Goal: Task Accomplishment & Management: Use online tool/utility

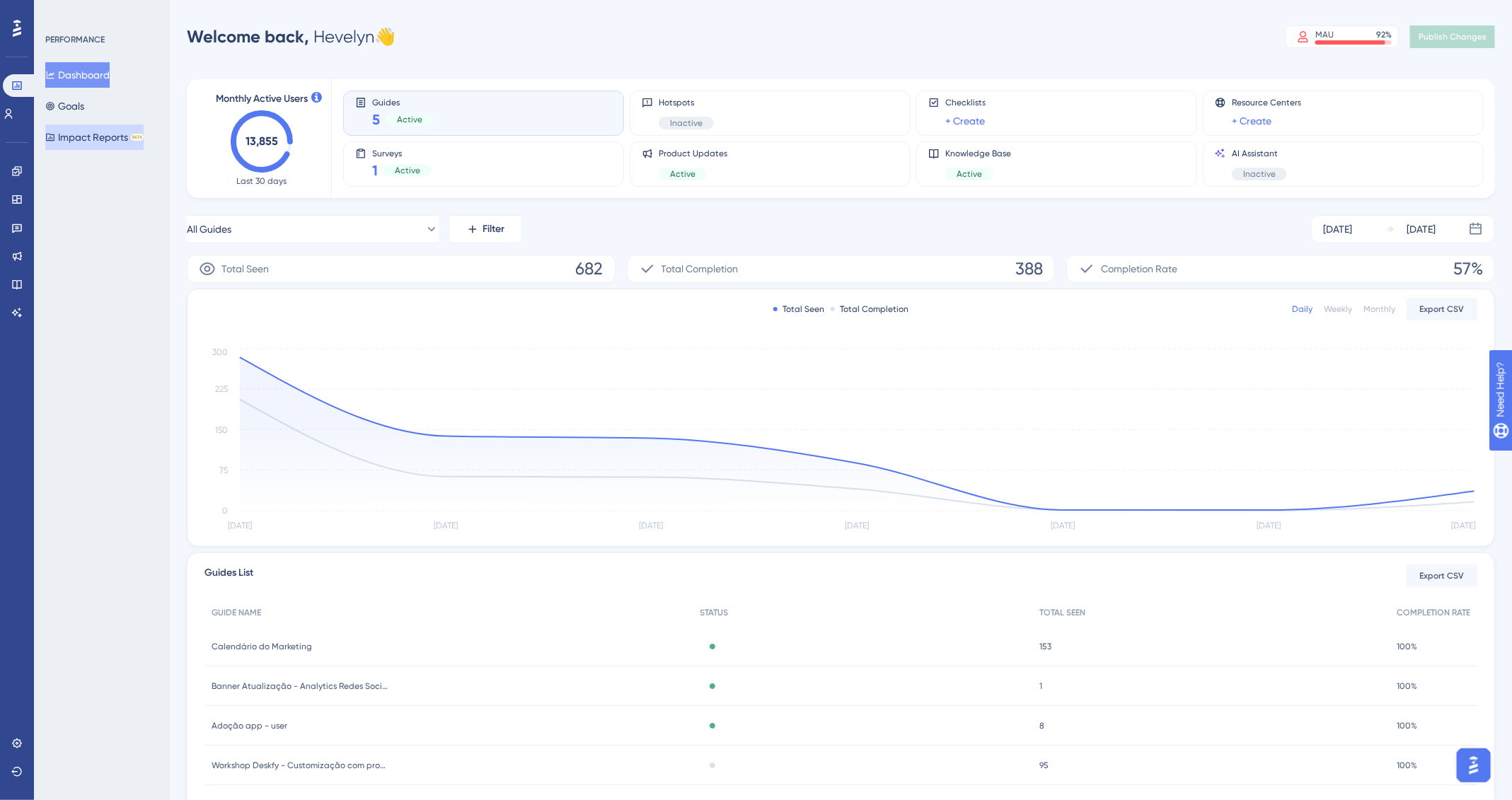
click at [107, 143] on button "Impact Reports BETA" at bounding box center [94, 137] width 99 height 25
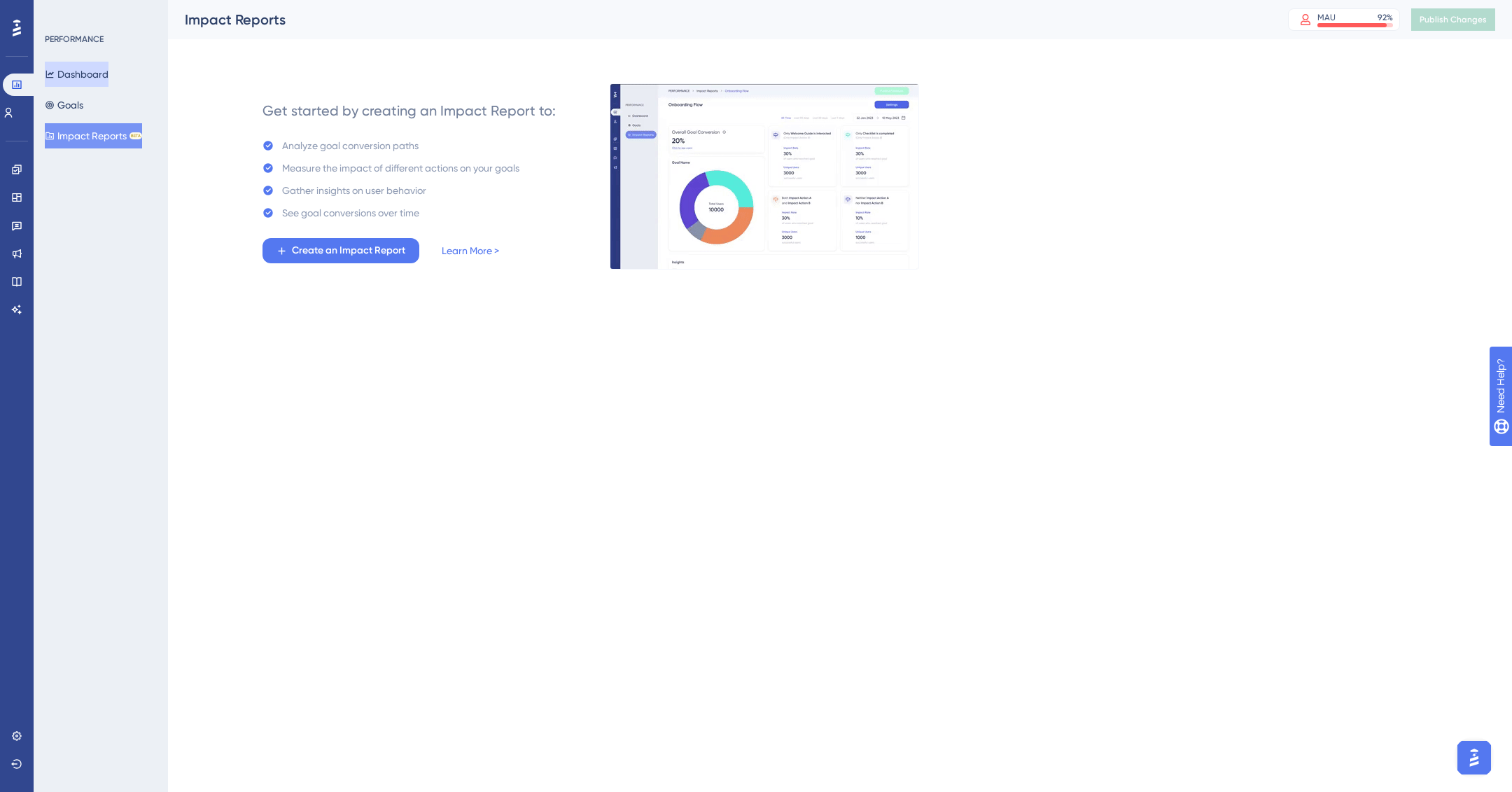
click at [102, 73] on button "Dashboard" at bounding box center [77, 73] width 64 height 25
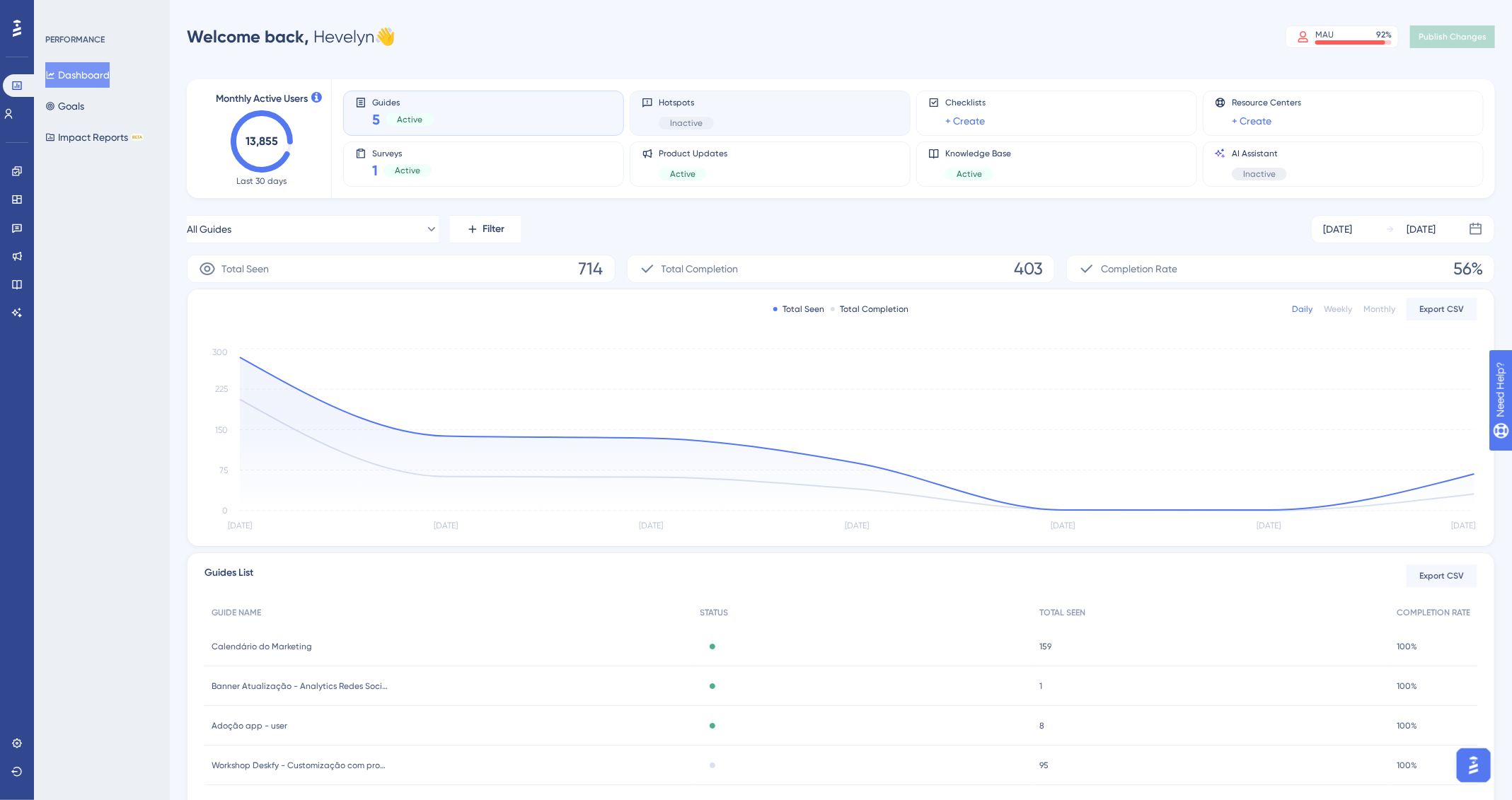
click at [656, 118] on div "Hotspots Inactive" at bounding box center [769, 113] width 256 height 33
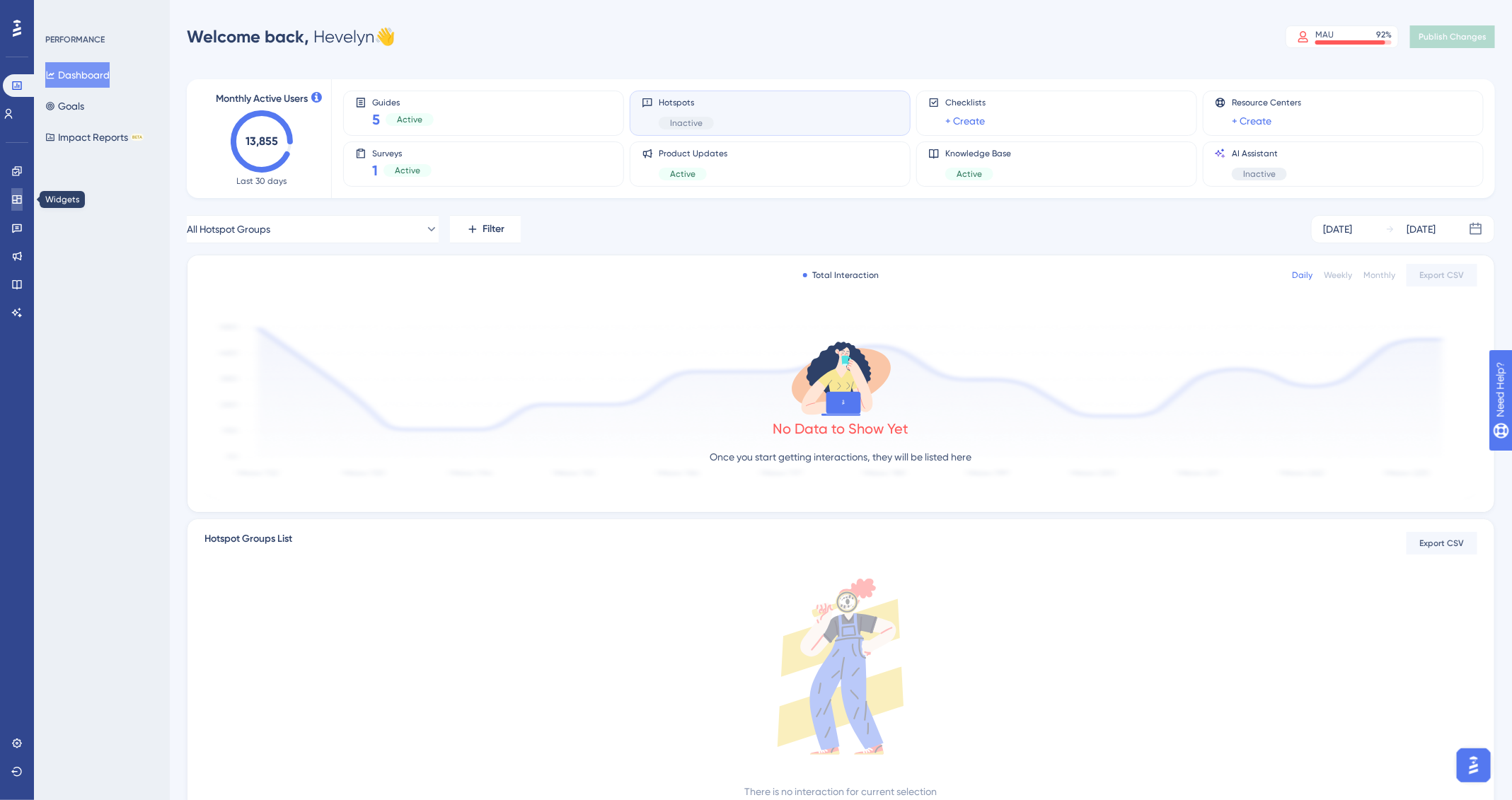
click at [16, 199] on icon at bounding box center [16, 199] width 9 height 8
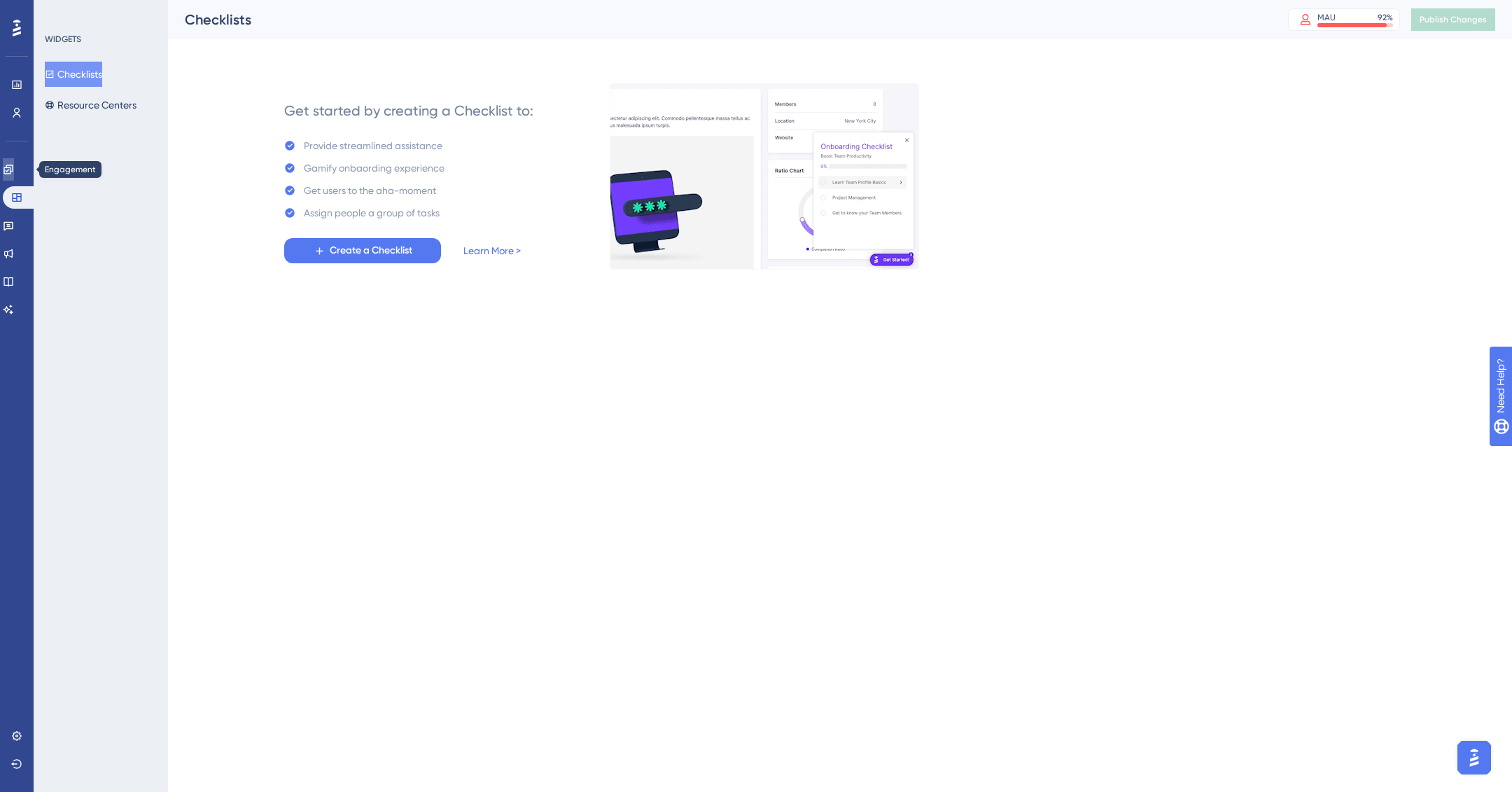
click at [10, 164] on link at bounding box center [8, 169] width 11 height 23
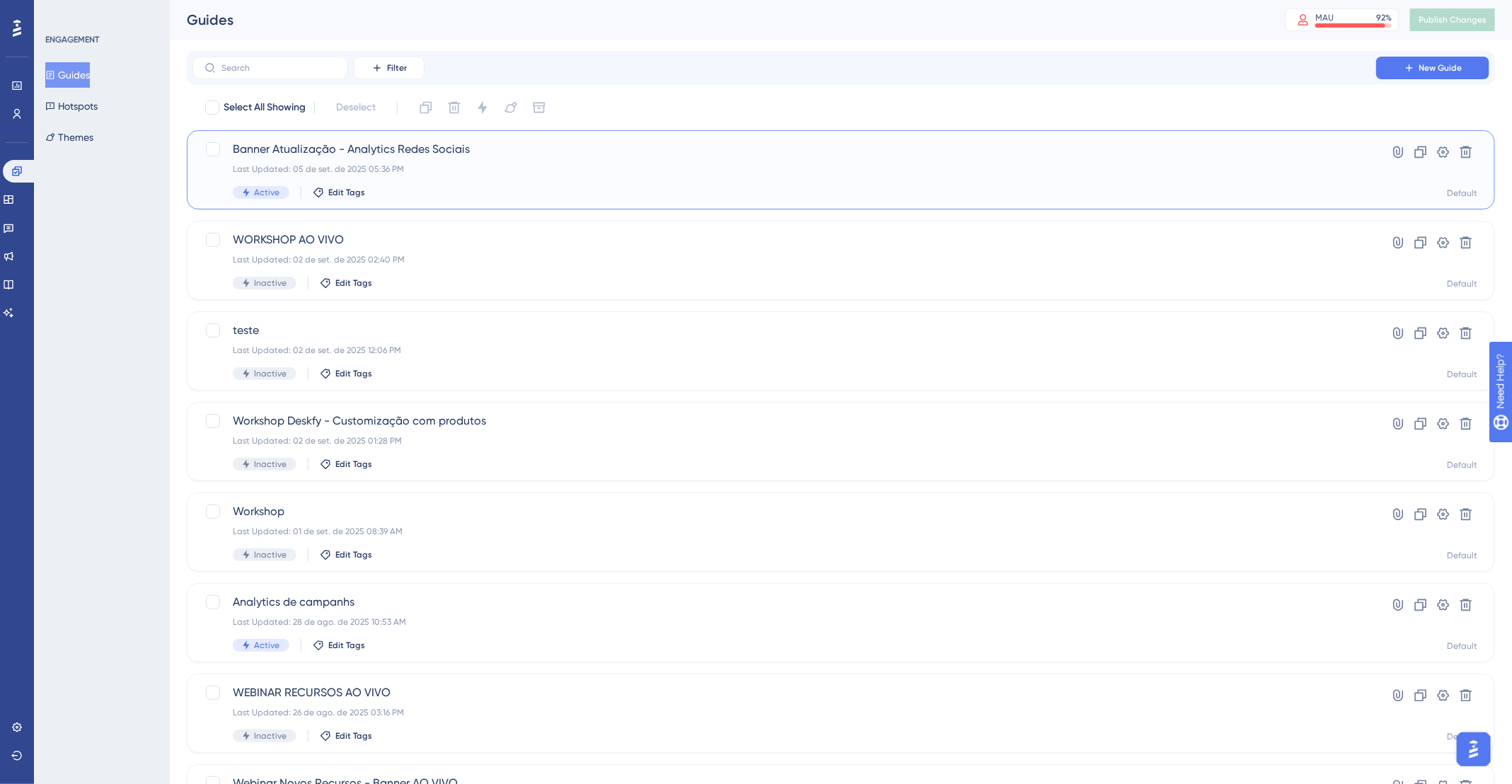
click at [558, 173] on div "Last Updated: 05 de set. de 2025 05:36 PM" at bounding box center [784, 169] width 1103 height 11
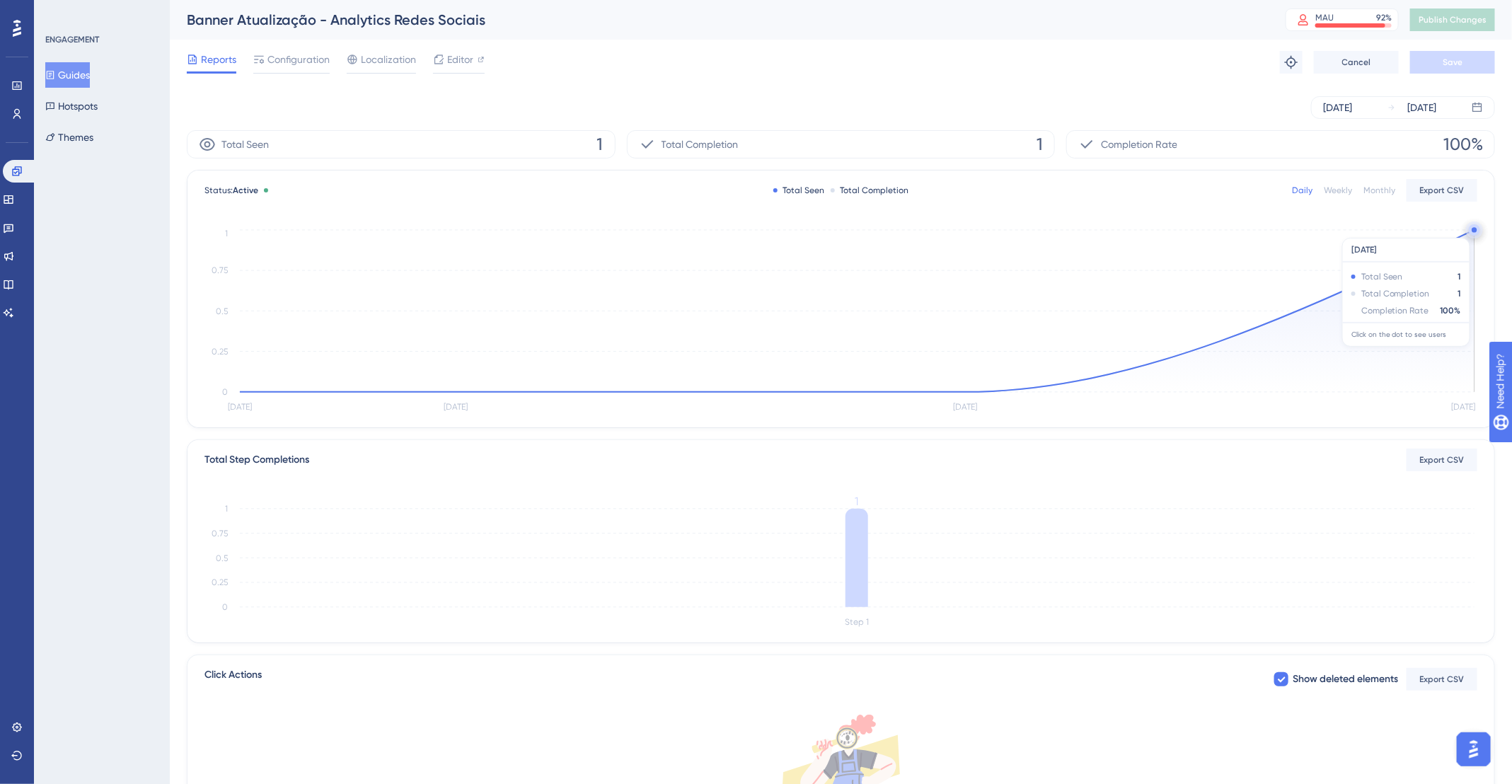
click at [1470, 230] on circle at bounding box center [1475, 230] width 11 height 11
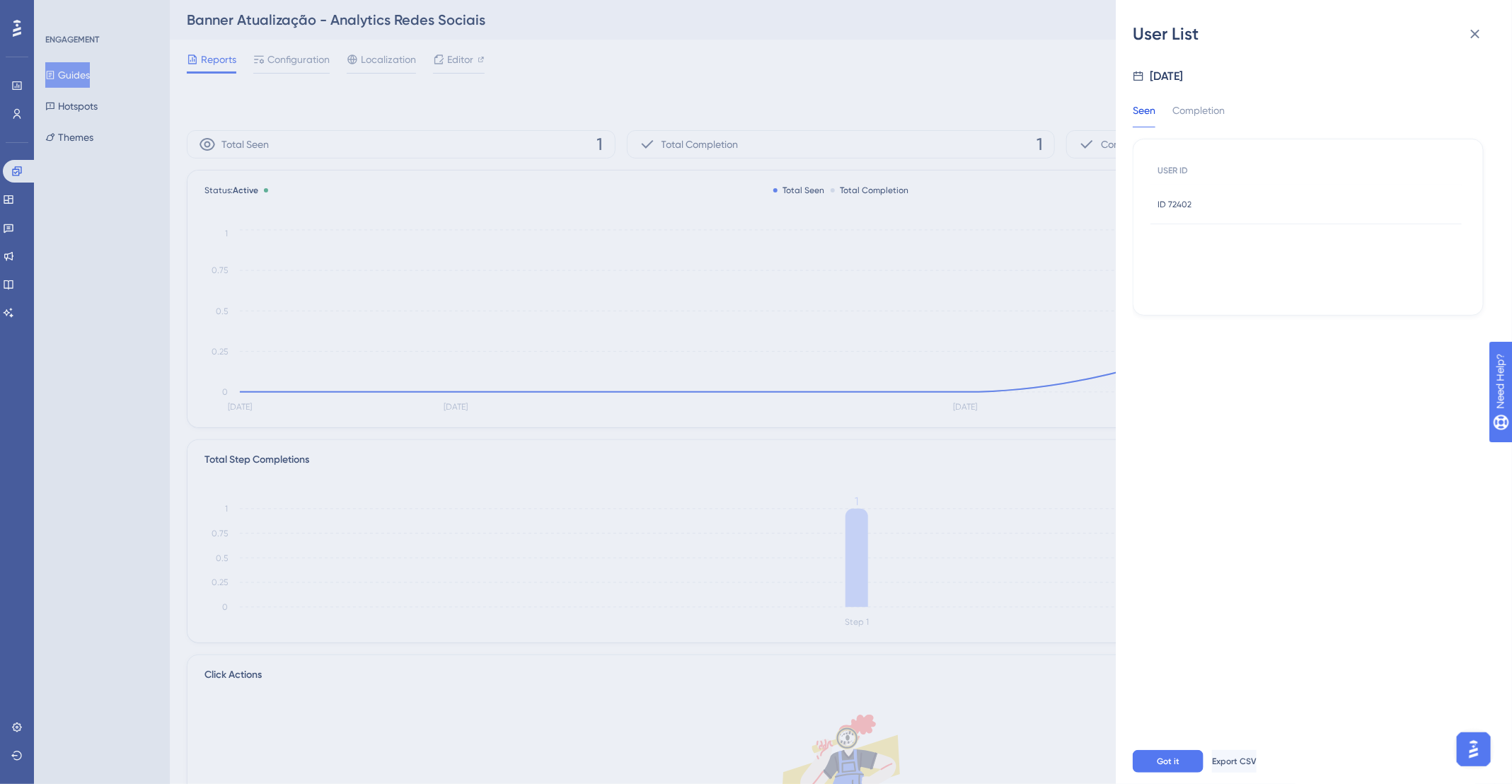
click at [1185, 205] on span "ID 72402" at bounding box center [1175, 204] width 34 height 11
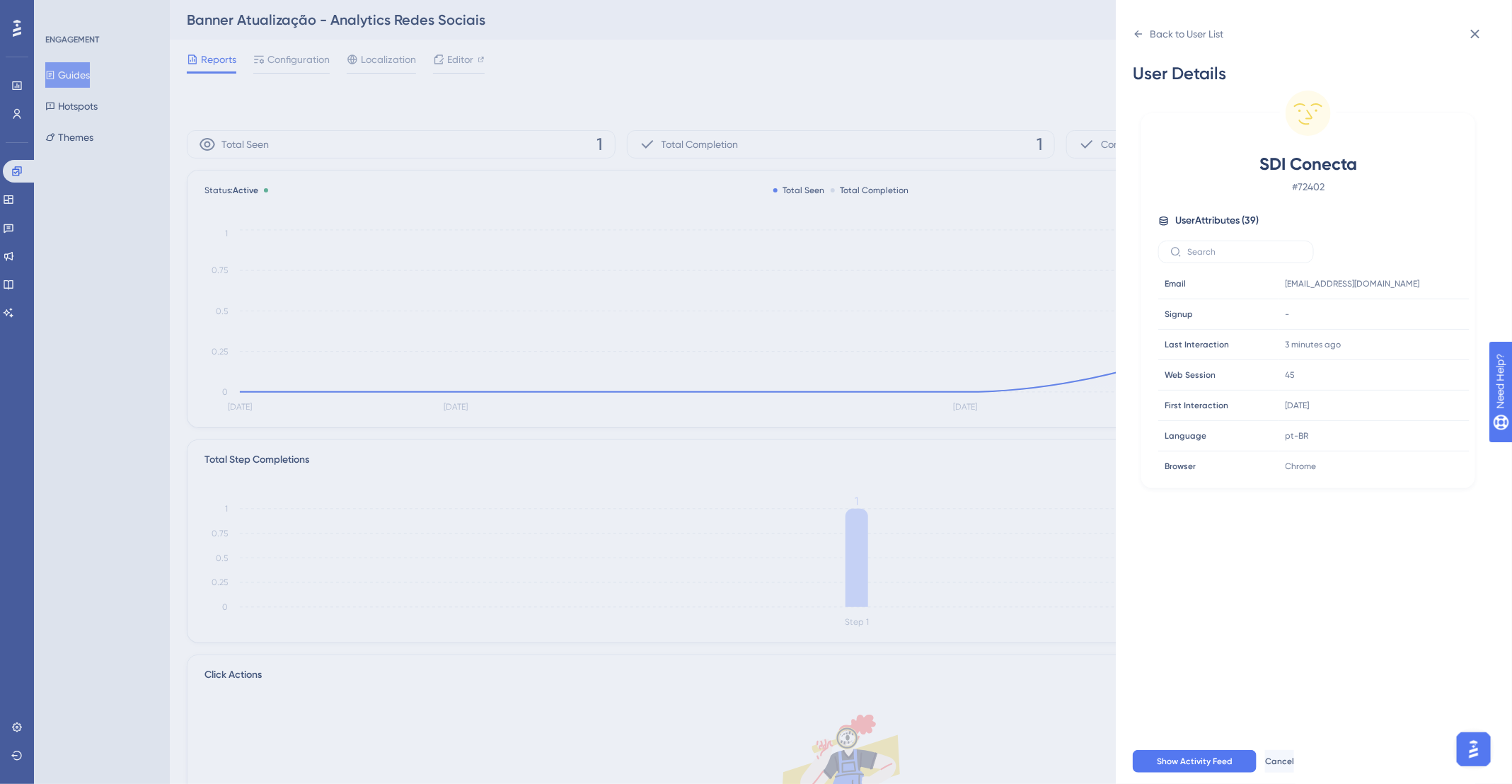
click at [830, 62] on div "Back to User List User Details SDI Conecta # 72402 User Attributes ( 39 ) Email…" at bounding box center [756, 392] width 1512 height 784
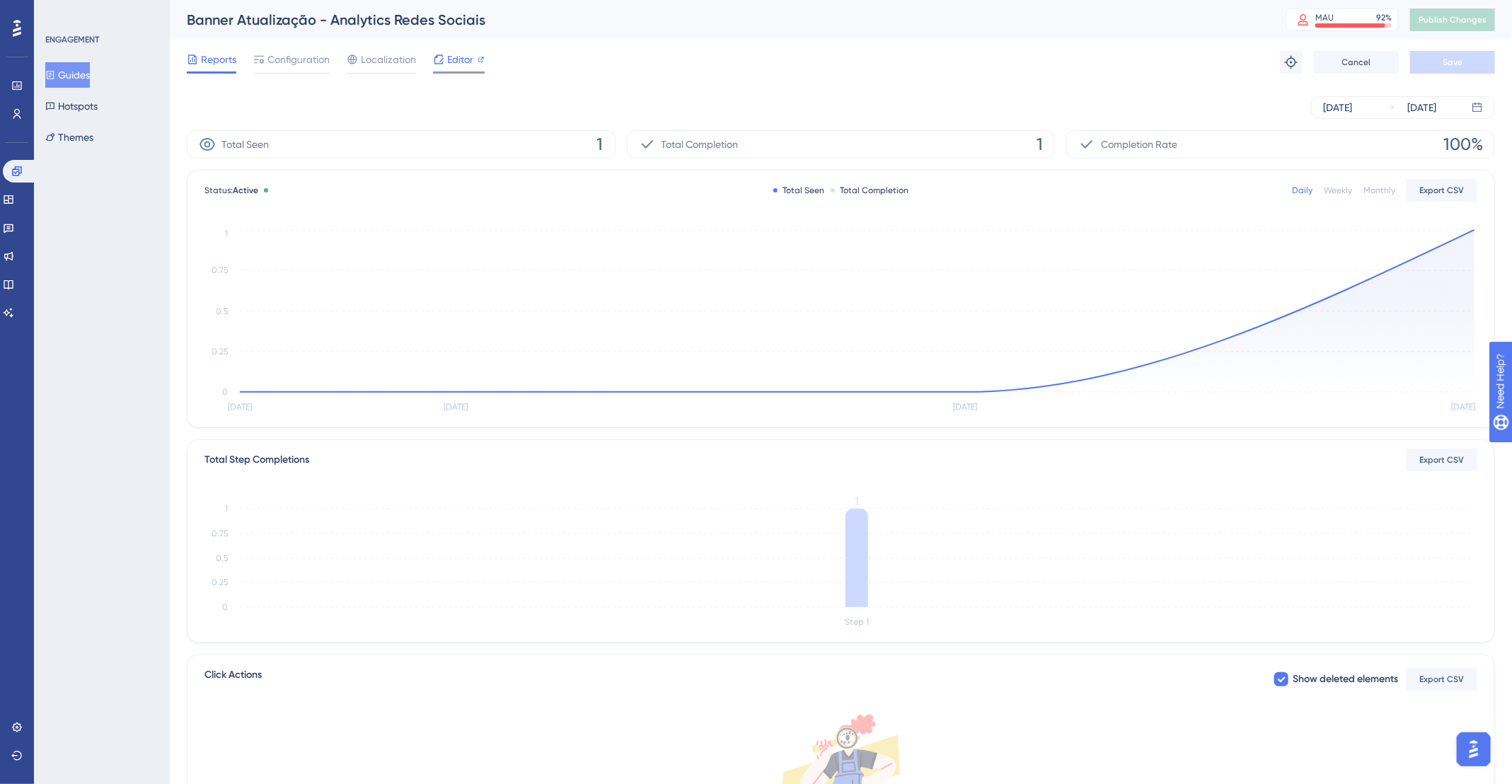
click at [445, 62] on div "Editor" at bounding box center [458, 59] width 51 height 17
click at [76, 100] on button "Hotspots" at bounding box center [72, 106] width 52 height 25
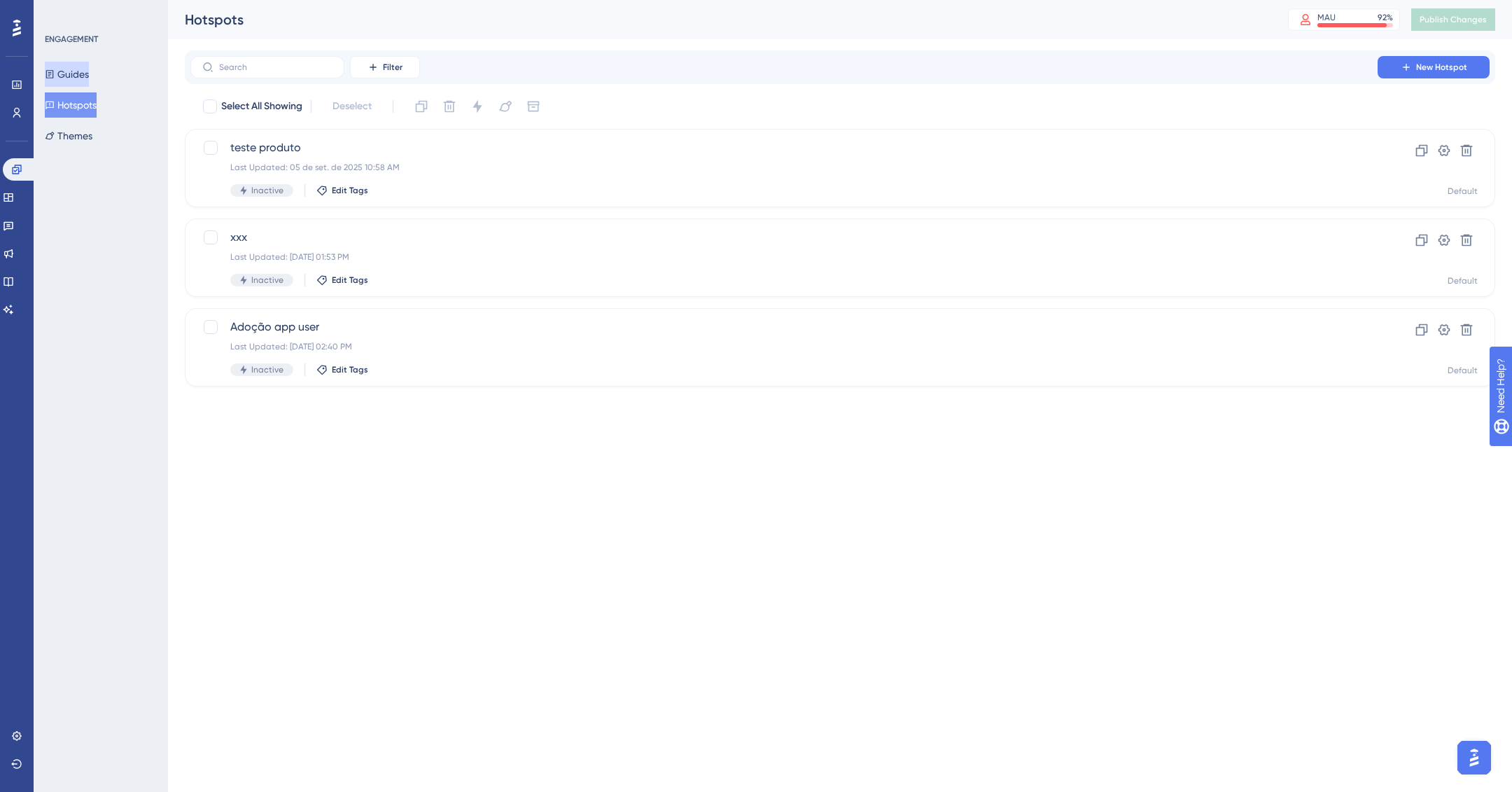
click at [79, 73] on button "Guides" at bounding box center [67, 73] width 44 height 25
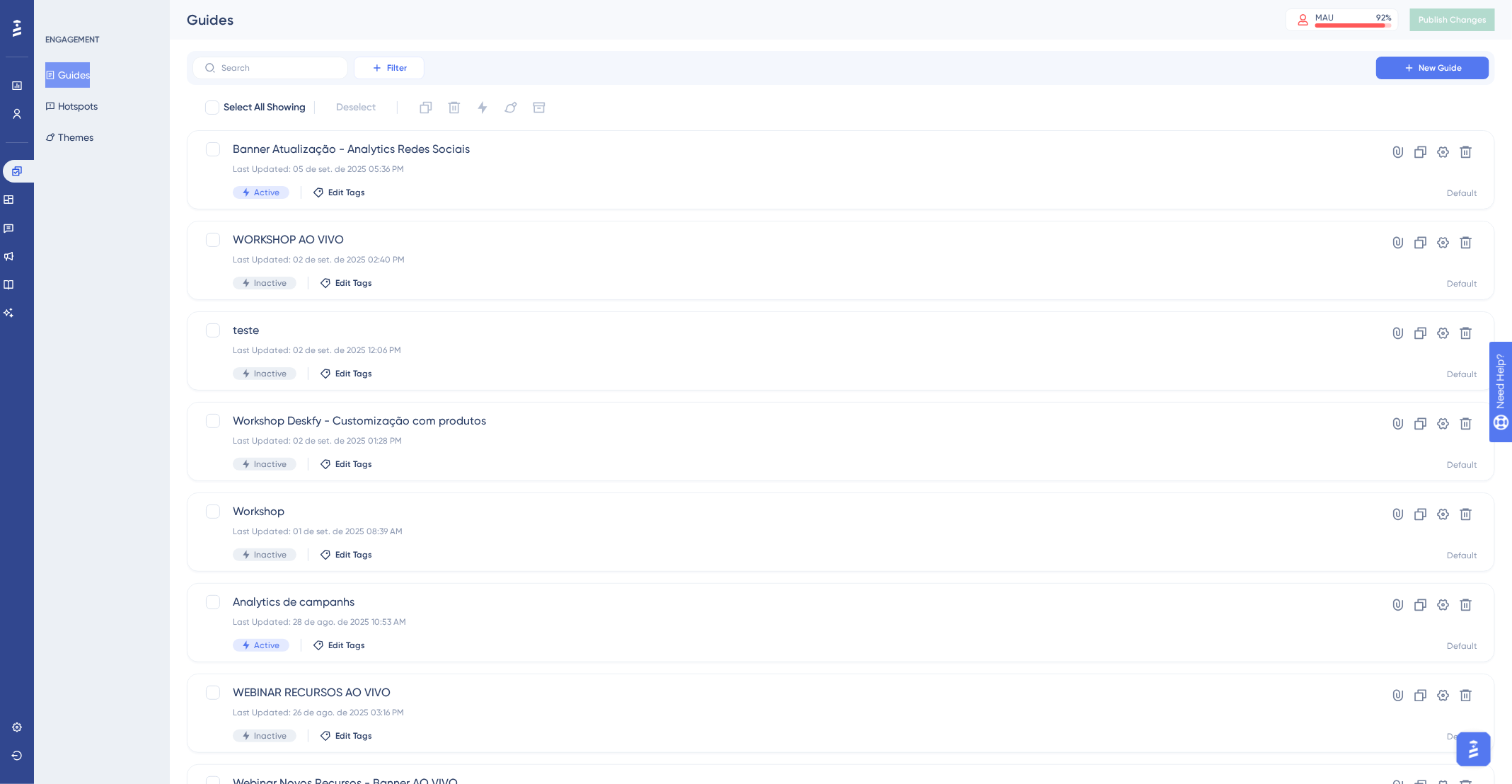
click at [381, 69] on icon at bounding box center [377, 68] width 11 height 11
click at [402, 195] on span "Status" at bounding box center [389, 193] width 29 height 17
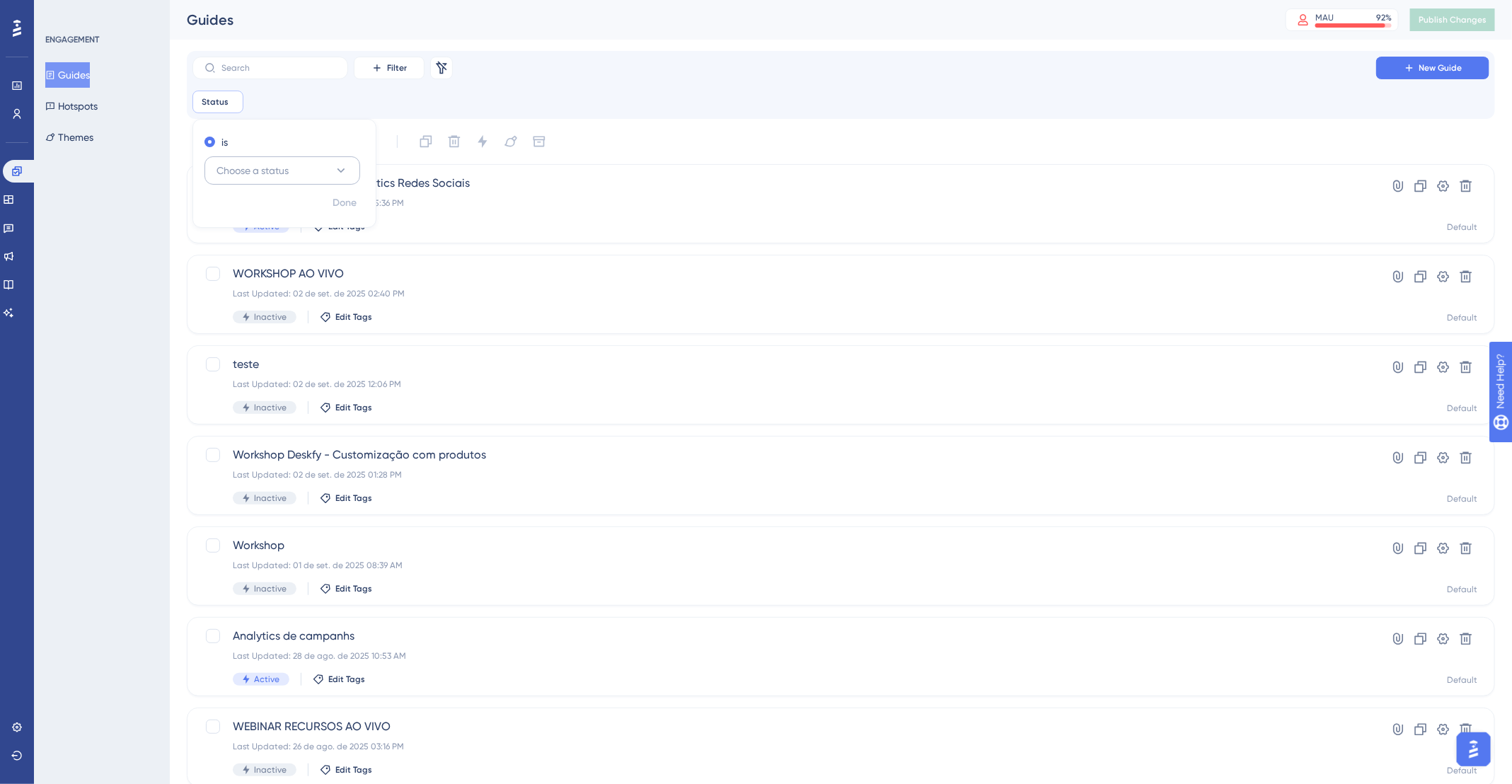
click at [293, 168] on button "Choose a status" at bounding box center [282, 170] width 156 height 28
click at [279, 217] on div "Active Active" at bounding box center [282, 213] width 115 height 28
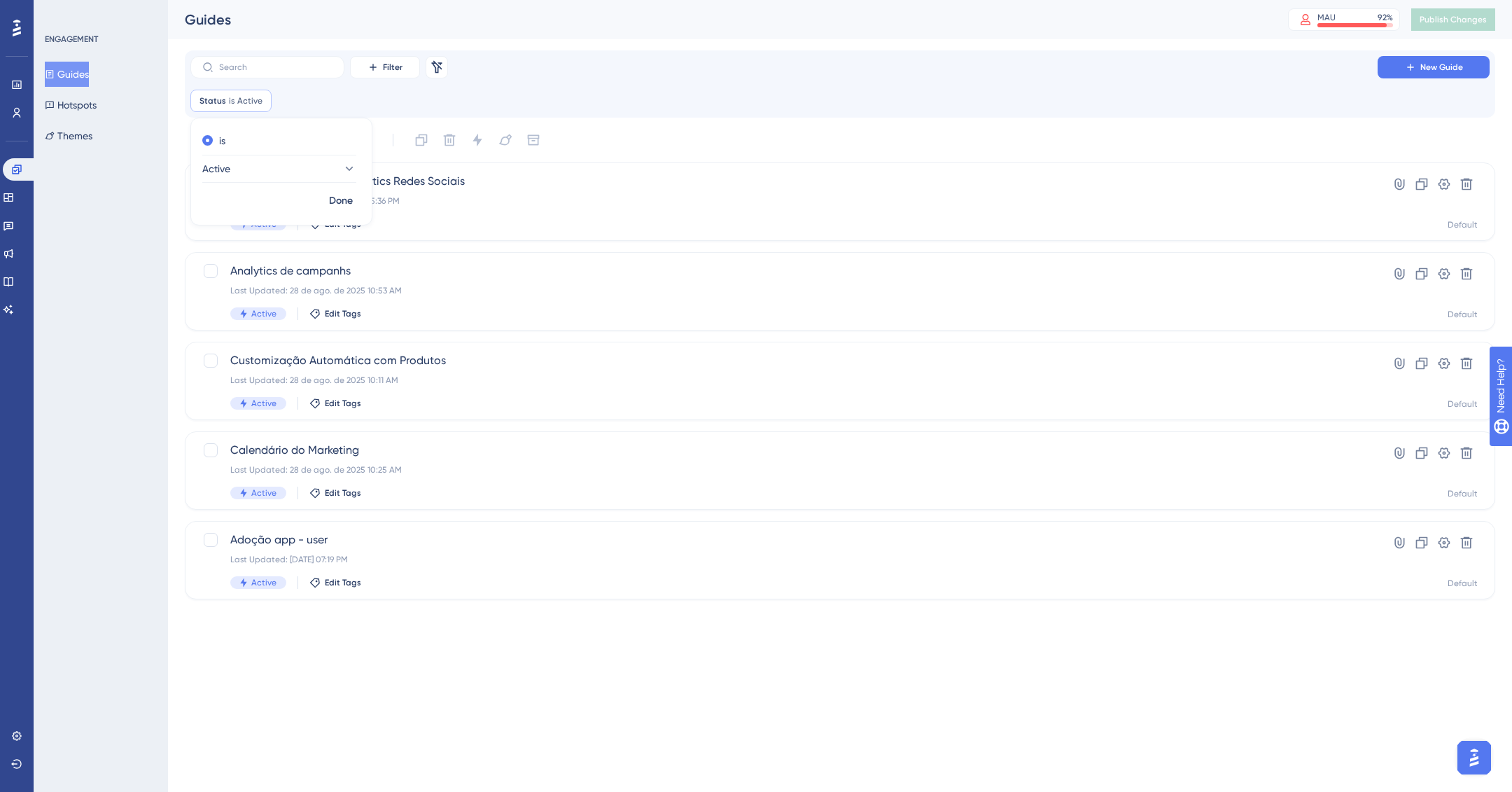
click at [812, 126] on div "Filter Remove Filters New Guide Status is Active Active Remove is Active Done S…" at bounding box center [839, 325] width 1311 height 549
click at [688, 548] on span "Adoção app - user" at bounding box center [784, 540] width 1108 height 17
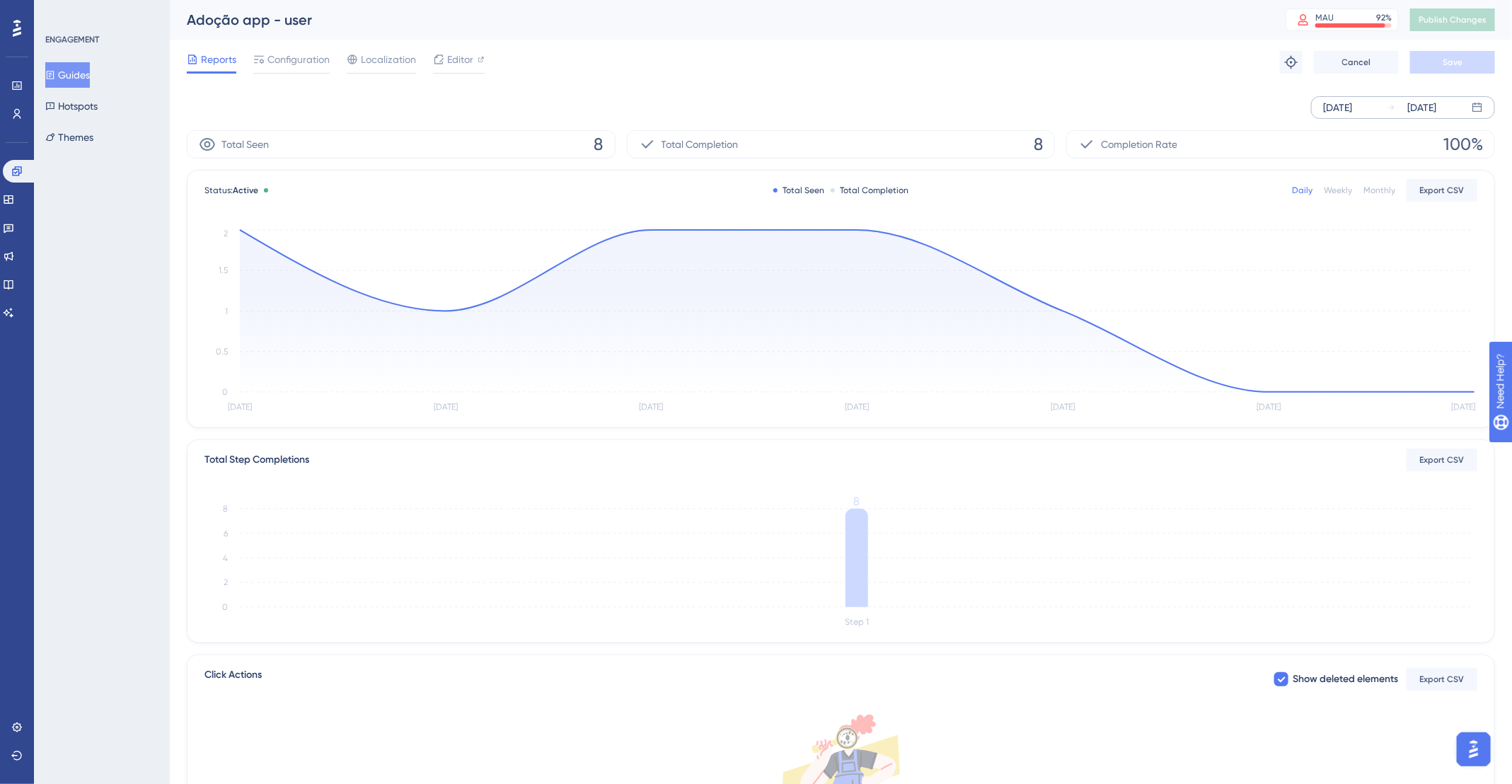
click at [1352, 101] on div "Sep 02 2025" at bounding box center [1338, 107] width 29 height 17
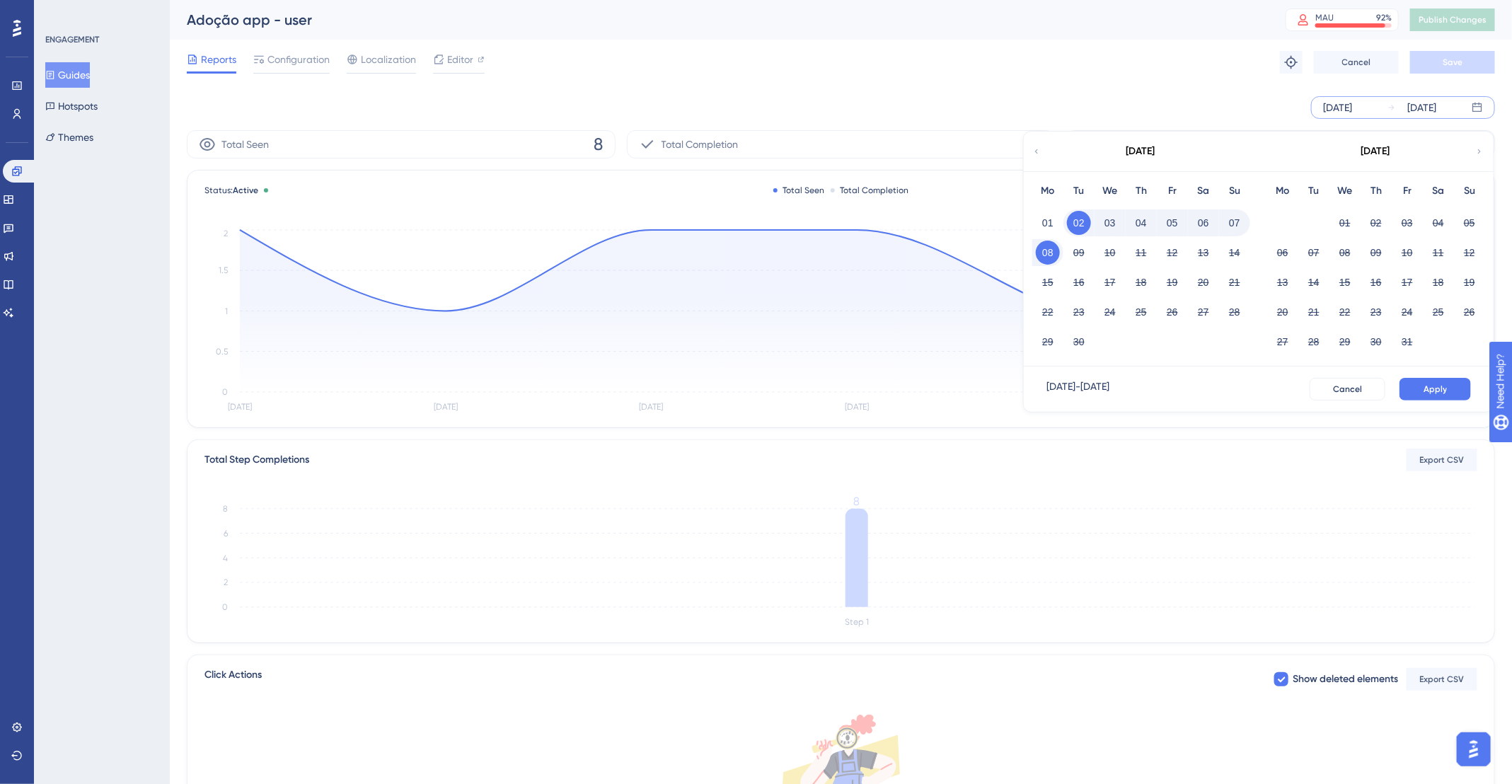
click at [1039, 143] on div "September 2025" at bounding box center [1140, 151] width 234 height 40
click at [1040, 149] on icon at bounding box center [1036, 151] width 8 height 13
click at [1041, 150] on div "July 2025" at bounding box center [1140, 151] width 234 height 40
click at [866, 89] on div "Sep 02 2025 Sep 08 2025 July 2025 Mo Tu We Th Fr Sa Su 01 02 03 04 05 06 07 08 …" at bounding box center [840, 107] width 1308 height 46
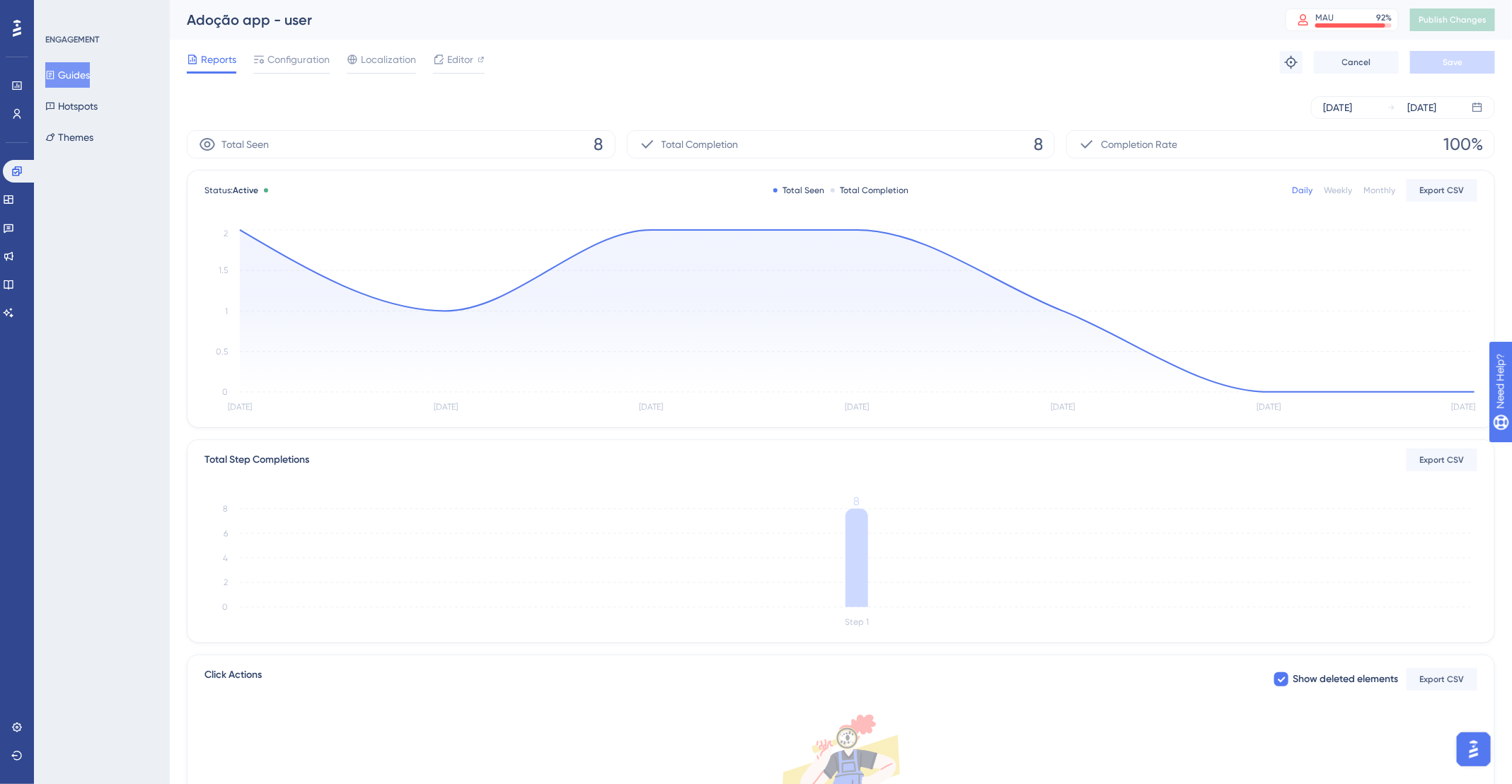
click at [1264, 683] on div "Click Actions Show deleted elements Export CSV" at bounding box center [840, 679] width 1273 height 25
click at [1281, 679] on icon at bounding box center [1282, 679] width 8 height 11
checkbox input "false"
click at [973, 347] on icon at bounding box center [857, 310] width 1234 height 162
click at [239, 235] on icon "Sep 2 Sep 3 Sep 4 Sep 5 Sep 6 Sep 7 Sep 8 0 0.5 1 1.5 2" at bounding box center [841, 322] width 1273 height 191
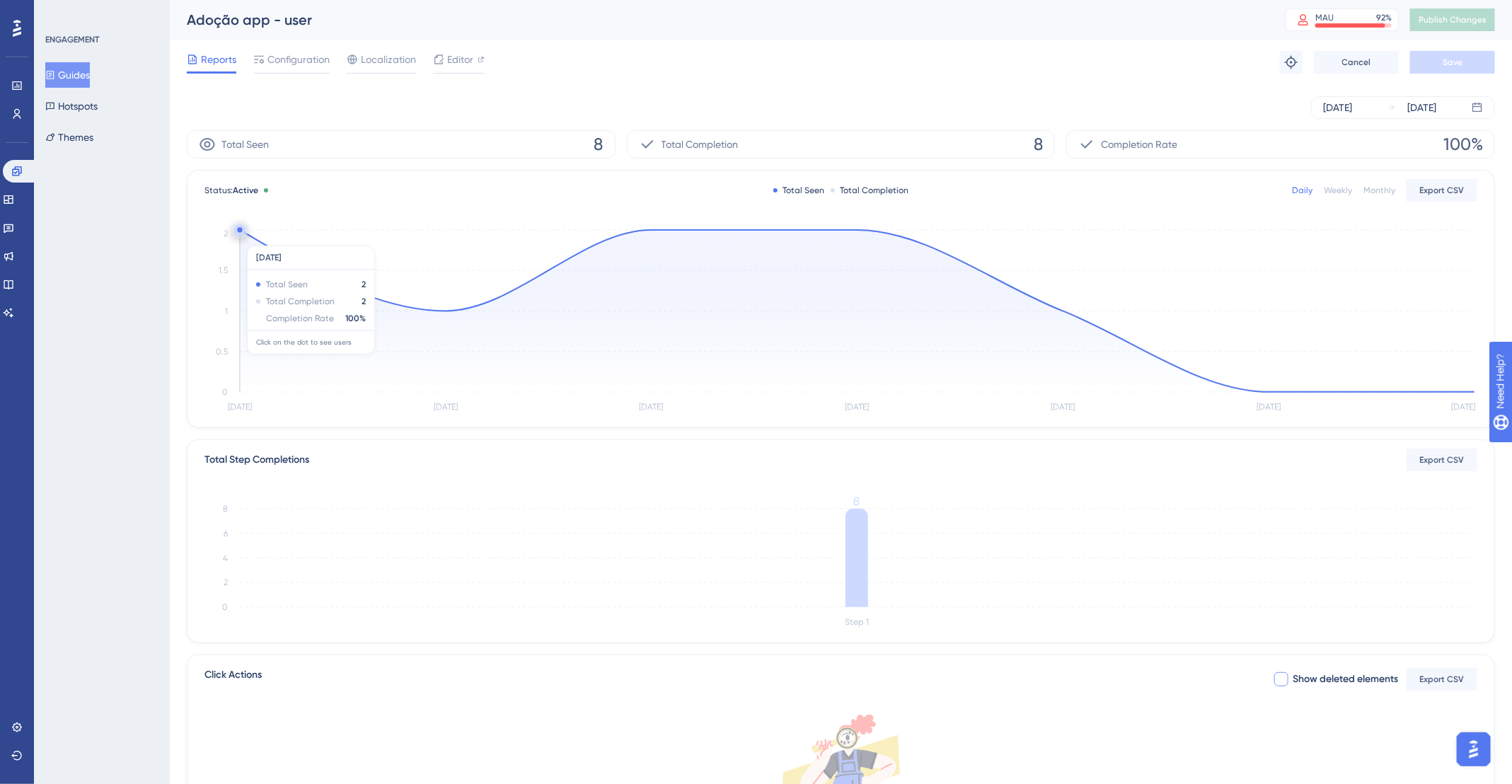
click at [246, 239] on icon at bounding box center [857, 310] width 1234 height 162
click at [272, 63] on span "Configuration" at bounding box center [298, 59] width 62 height 17
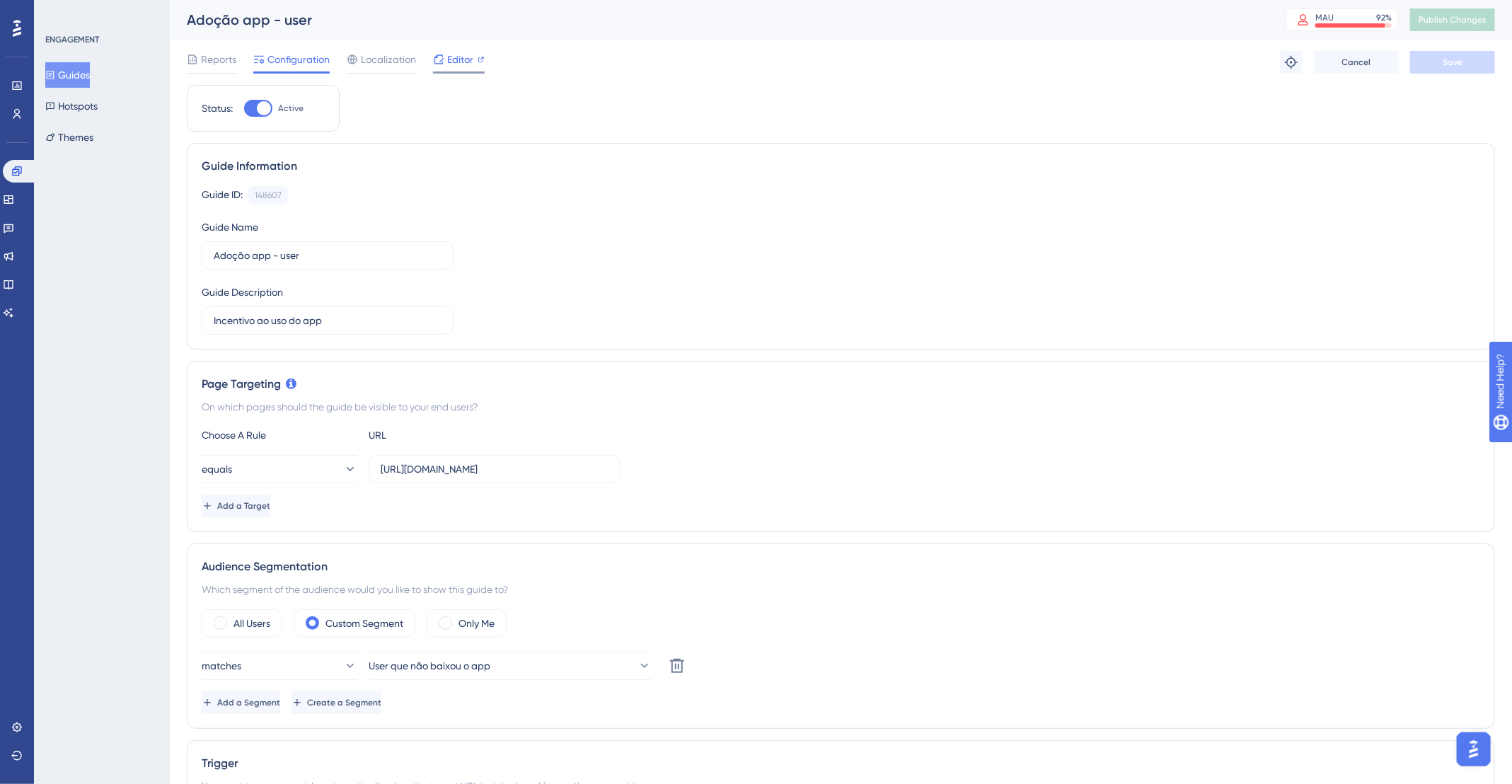
click at [445, 64] on div "Editor" at bounding box center [458, 59] width 51 height 17
click at [459, 59] on span "Editor" at bounding box center [460, 59] width 26 height 17
click at [84, 65] on button "Guides" at bounding box center [68, 74] width 45 height 25
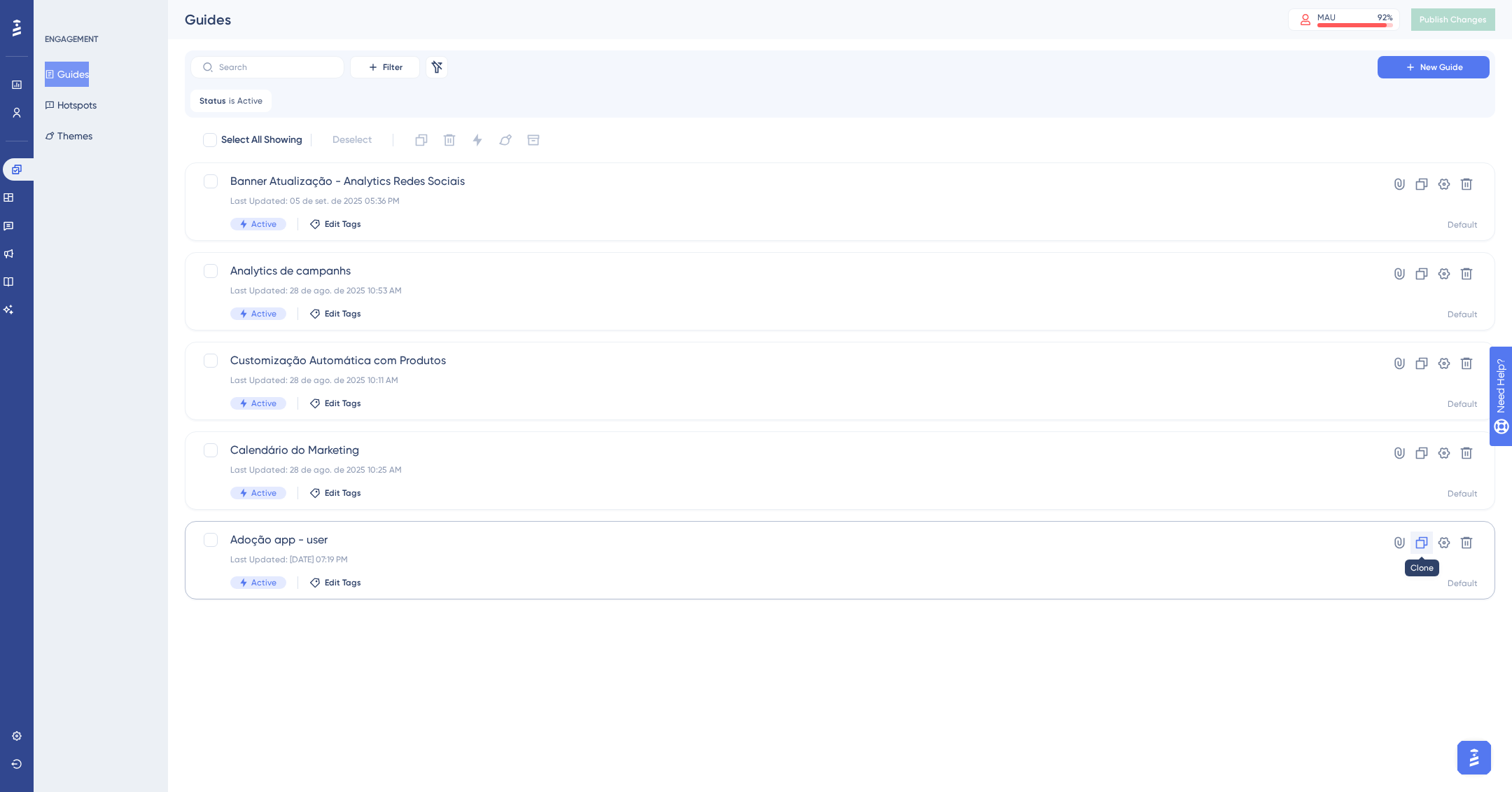
click at [1419, 538] on icon at bounding box center [1421, 542] width 14 height 14
drag, startPoint x: 214, startPoint y: 97, endPoint x: 245, endPoint y: 104, distance: 31.8
click at [214, 97] on span "Status" at bounding box center [213, 101] width 27 height 11
click at [259, 102] on icon at bounding box center [261, 101] width 8 height 8
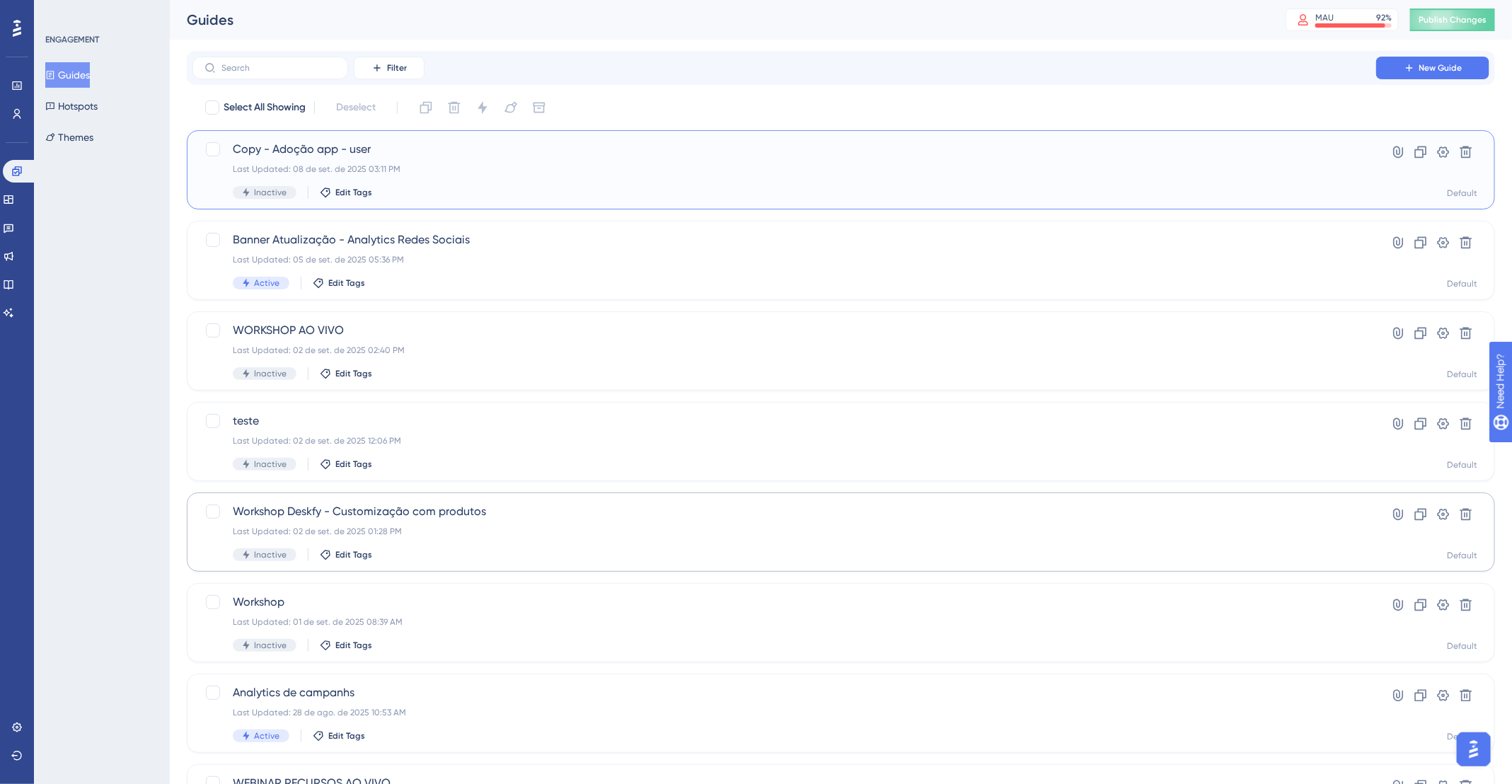
click at [303, 160] on div "Copy - Adoção app - user Last Updated: 08 de set. de 2025 03:11 PM Inactive Edi…" at bounding box center [784, 169] width 1103 height 58
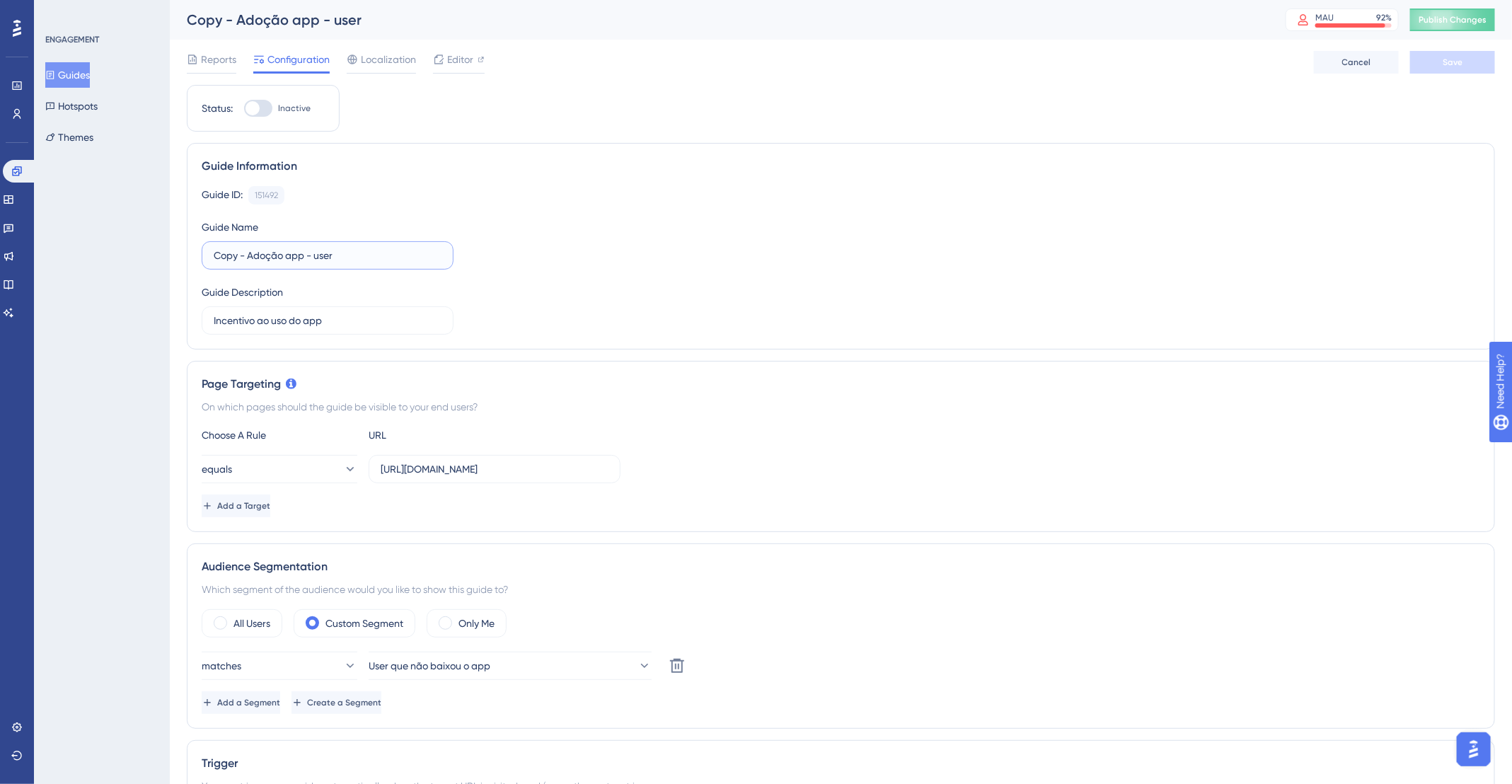
drag, startPoint x: 246, startPoint y: 261, endPoint x: 154, endPoint y: 257, distance: 92.1
type input "\"
type input "a"
click at [252, 253] on input "Adoção | Chat compartilhado" at bounding box center [327, 255] width 228 height 15
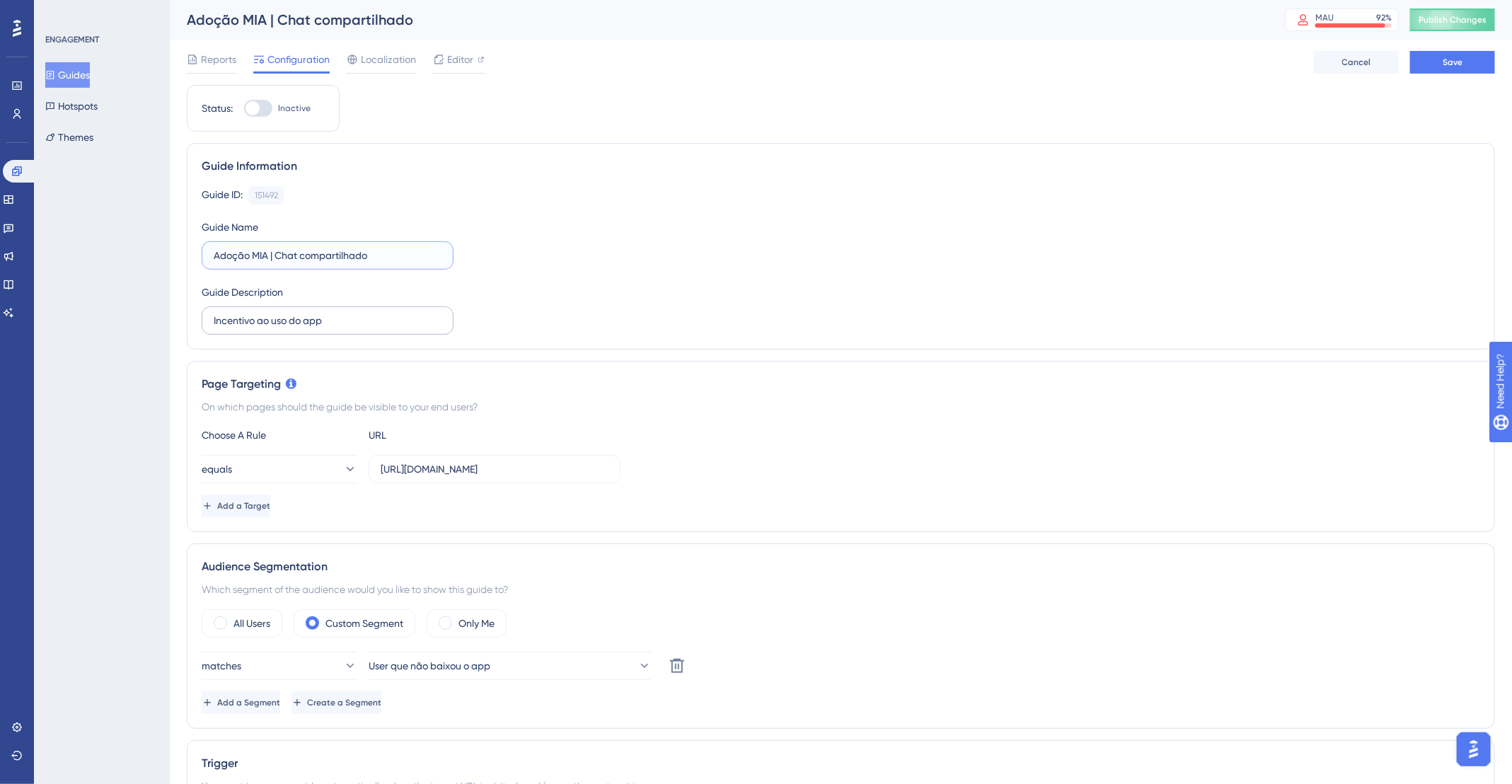
type input "Adoção MIA | Chat compartilhado"
click at [322, 326] on input "Incentivo ao uso do app" at bounding box center [327, 320] width 228 height 15
click at [322, 321] on input "Incentivo ao uso do app" at bounding box center [327, 320] width 228 height 15
drag, startPoint x: 322, startPoint y: 321, endPoint x: 309, endPoint y: 330, distance: 15.8
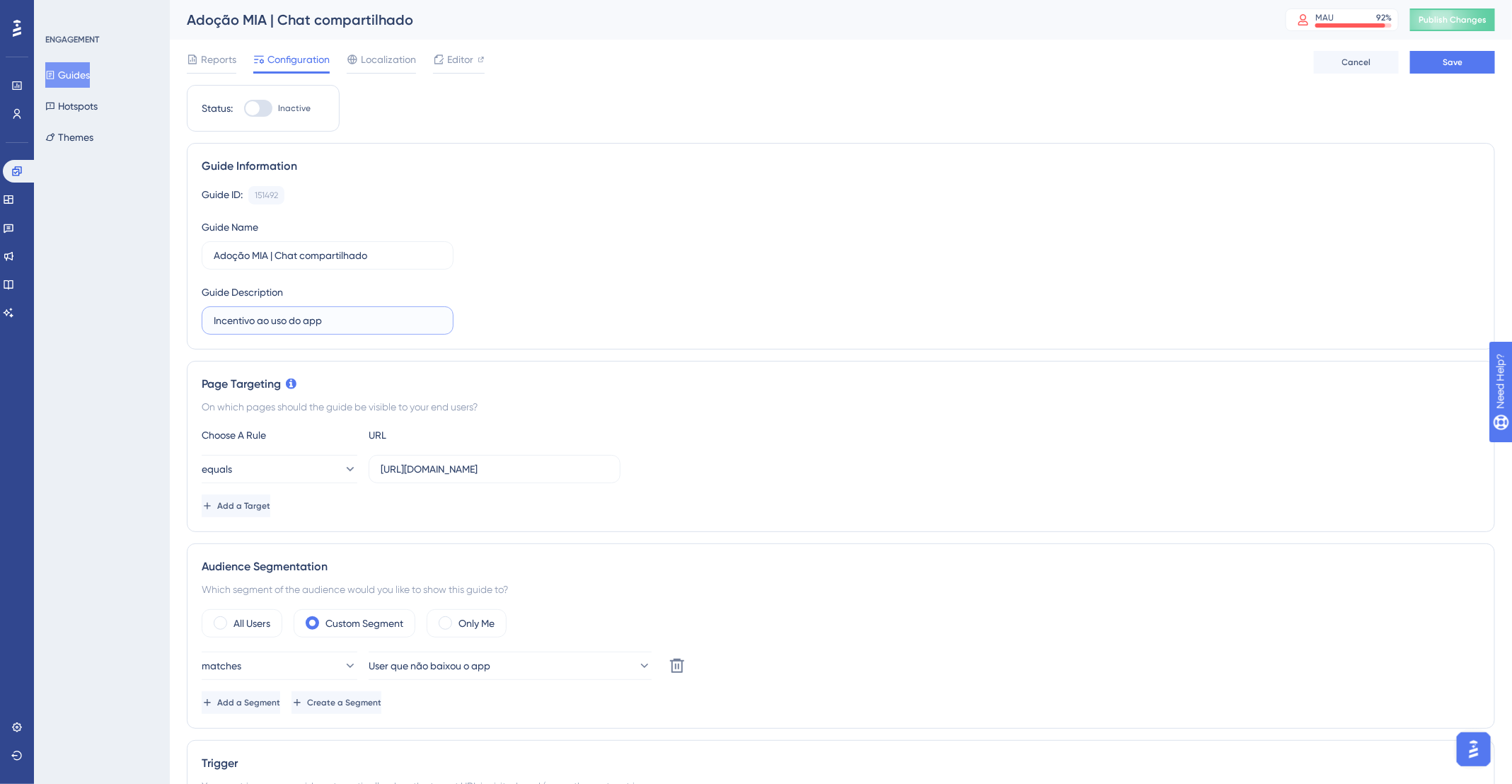
click at [312, 327] on label "Incentivo ao uso do app" at bounding box center [327, 320] width 252 height 28
click at [312, 327] on input "Incentivo ao uso do app" at bounding box center [327, 320] width 228 height 15
click at [308, 330] on label "Incentivo ao uso do app" at bounding box center [327, 320] width 252 height 28
click at [308, 328] on input "Incentivo ao uso do app" at bounding box center [327, 320] width 228 height 15
click at [292, 317] on input "Incentivo ao uso do app" at bounding box center [327, 320] width 228 height 15
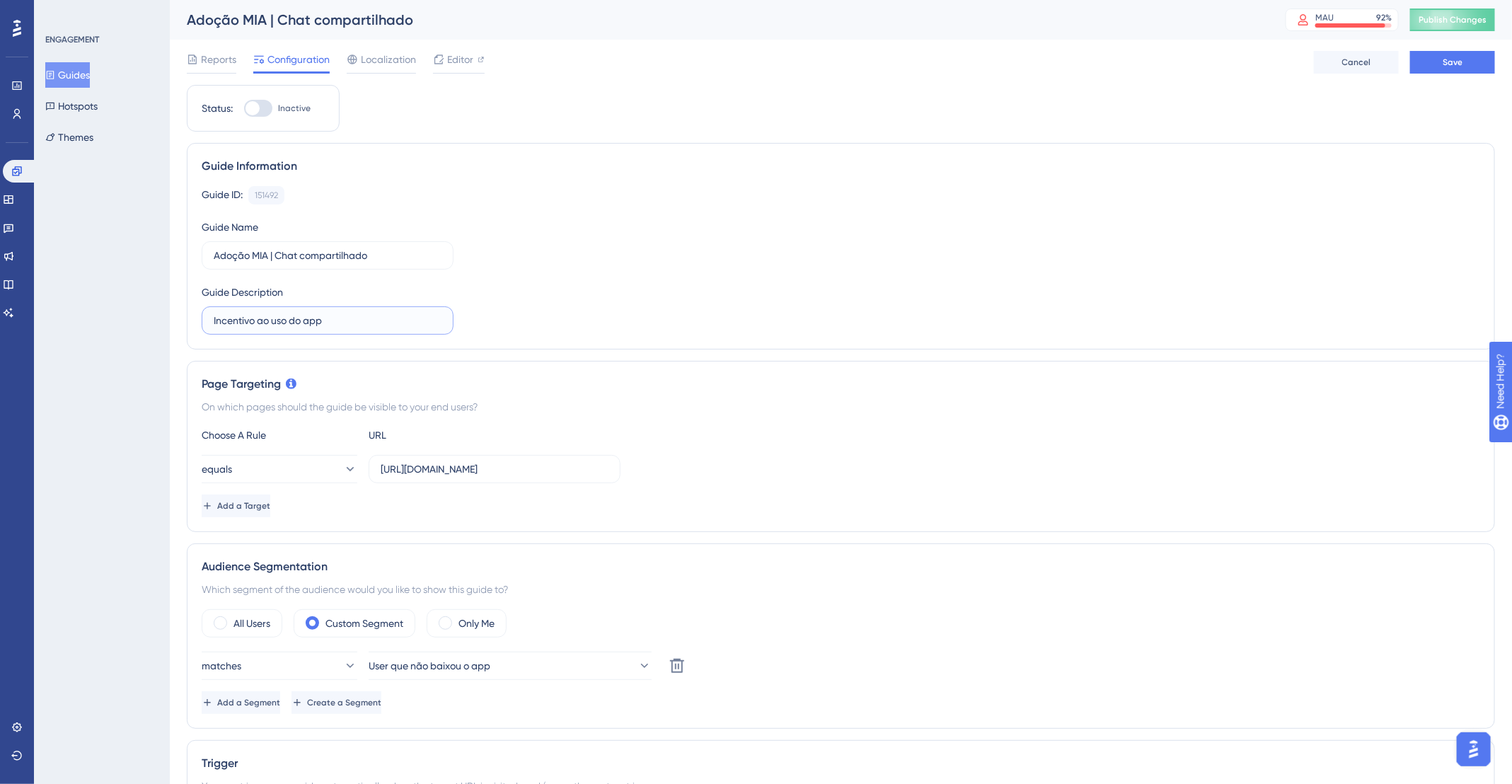
drag, startPoint x: 291, startPoint y: 321, endPoint x: 361, endPoint y: 321, distance: 70.0
click at [361, 321] on input "Incentivo ao uso do app" at bounding box center [327, 320] width 228 height 15
type input "Incentivo ao uso de conversas compartilhadas"
click at [454, 473] on input "https://app.deskfy.io/arts/user/" at bounding box center [495, 469] width 228 height 15
click at [300, 462] on button "equals" at bounding box center [279, 469] width 156 height 28
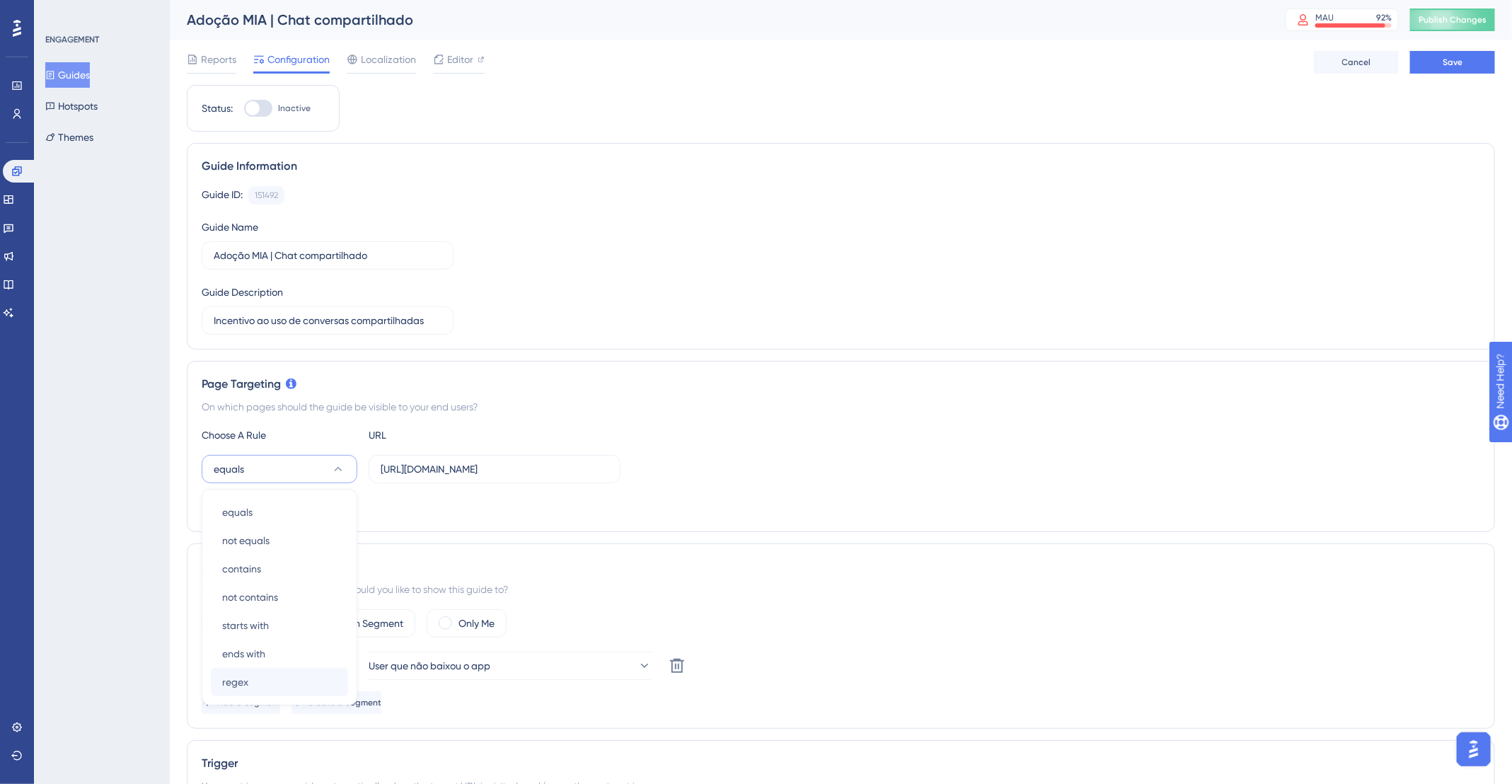
scroll to position [203, 0]
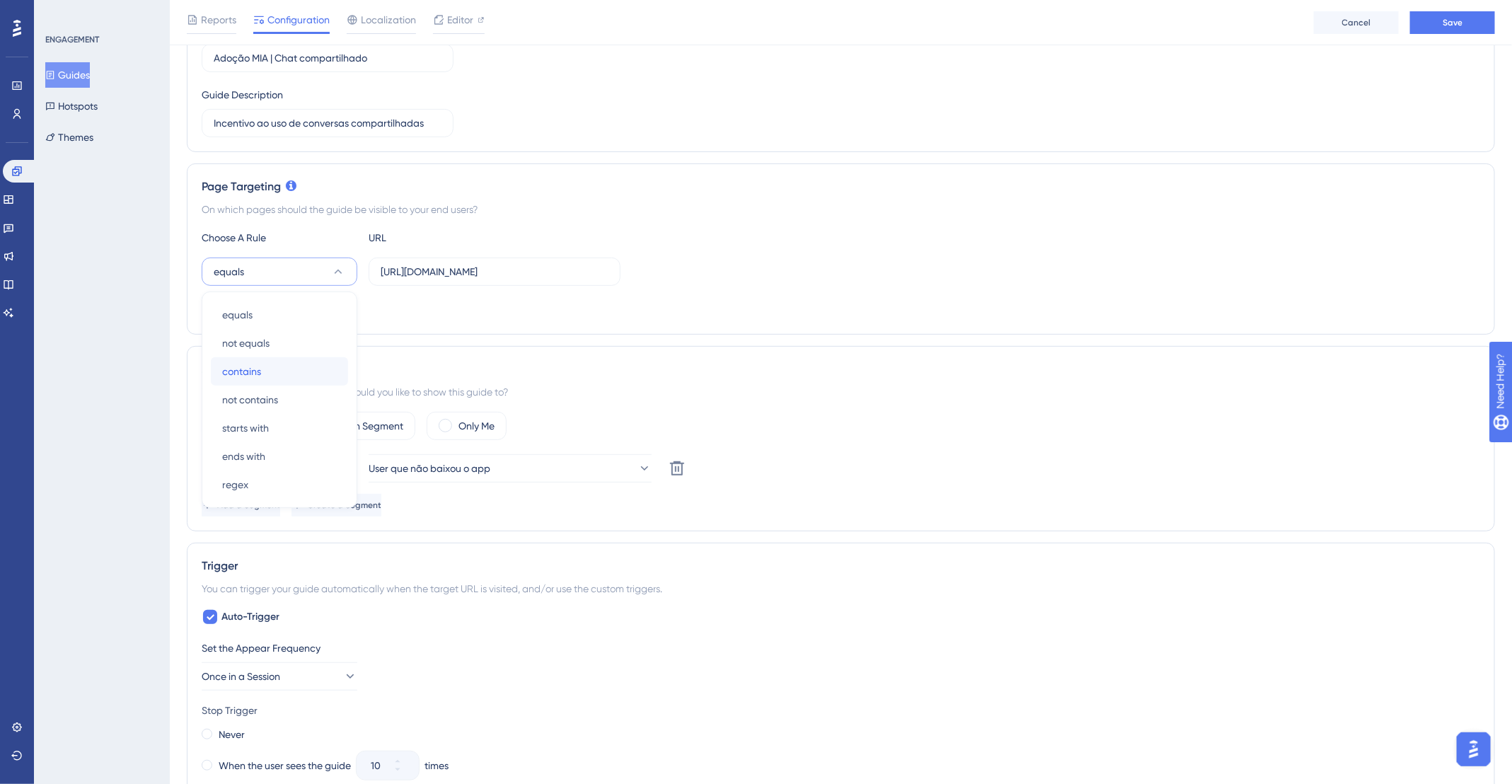
click at [262, 365] on div "contains contains" at bounding box center [279, 371] width 115 height 28
click at [408, 264] on input "https://app.deskfy.io/arts/user/" at bounding box center [495, 271] width 228 height 15
paste input "ia"
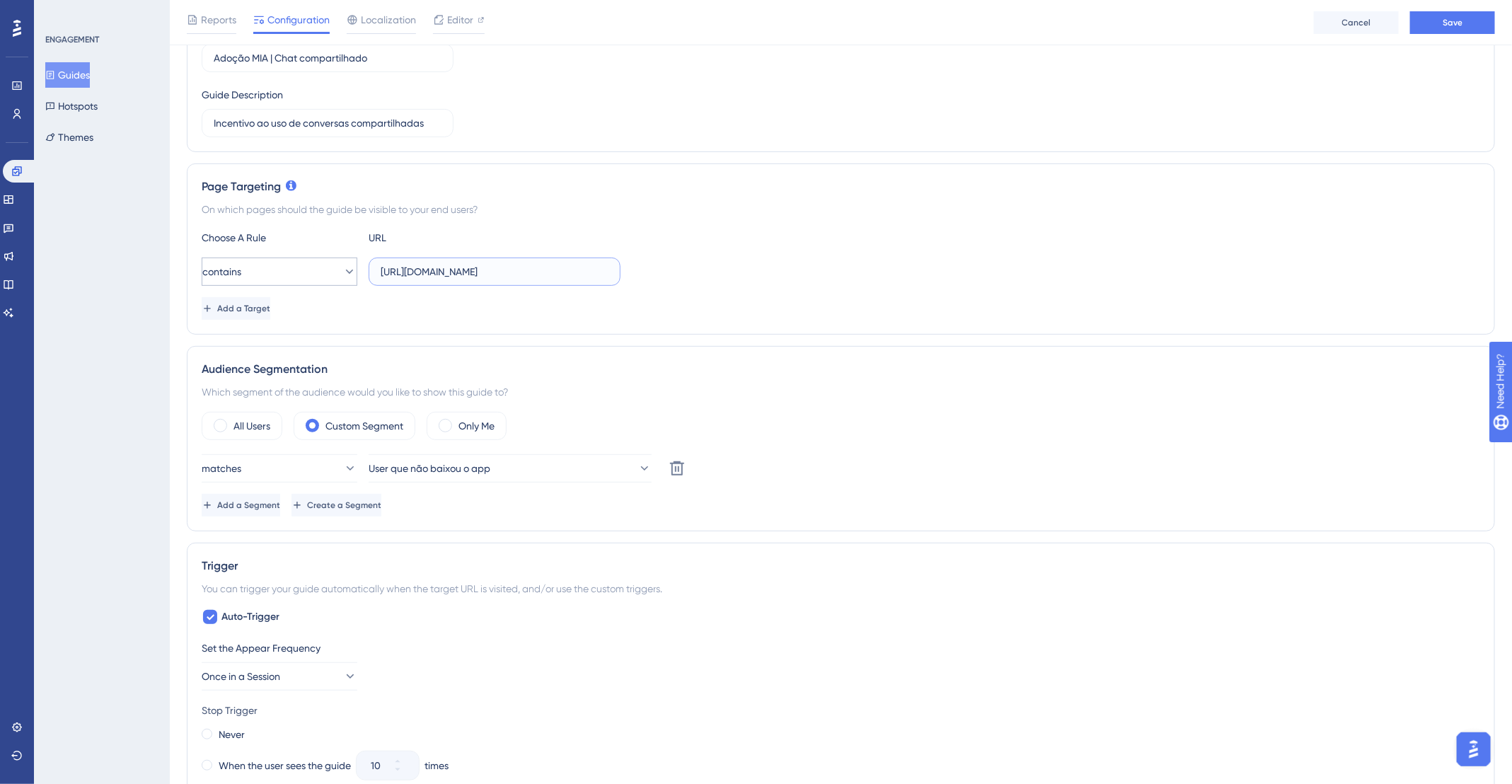
drag, startPoint x: 436, startPoint y: 272, endPoint x: 300, endPoint y: 262, distance: 136.4
click at [300, 262] on div "contains https://app.deskfy.io/ia" at bounding box center [411, 271] width 419 height 28
type input "[DOMAIN_NAME][URL]"
click at [843, 282] on div "contains deskfy.io/ia" at bounding box center [841, 271] width 1278 height 28
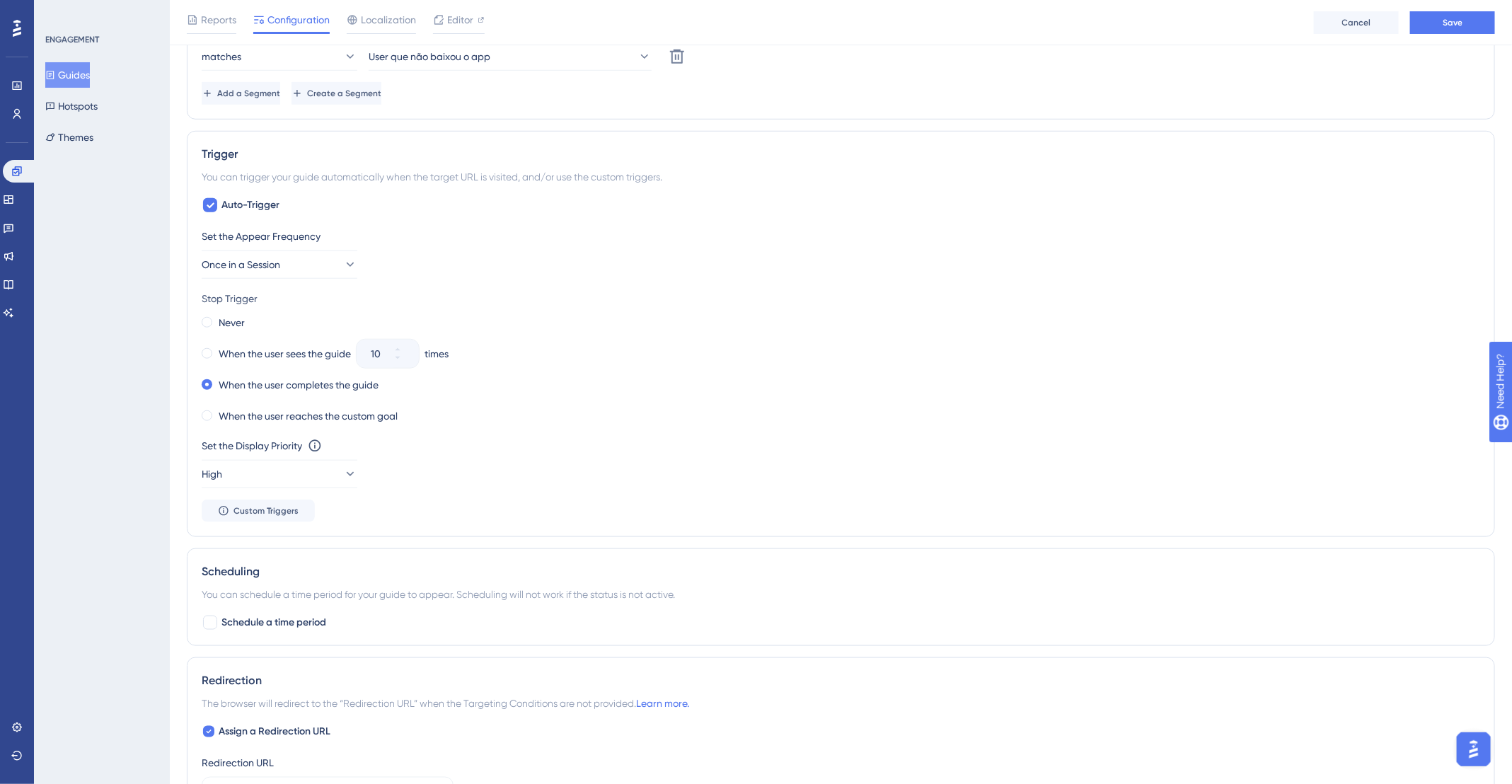
scroll to position [785, 0]
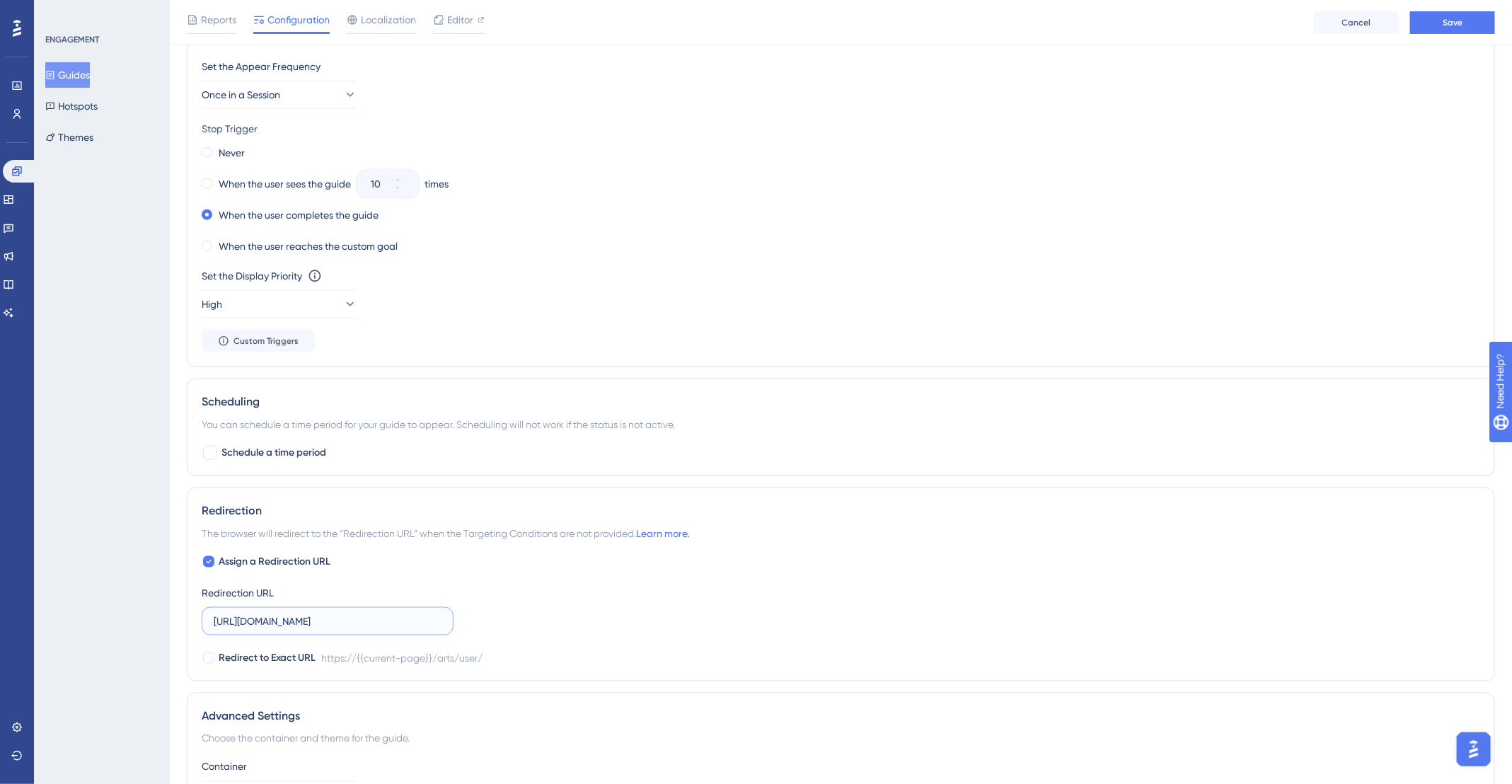
click at [348, 613] on input "https://app.deskfy.io/arts/user/" at bounding box center [327, 620] width 228 height 15
click at [348, 613] on input "https://app.deskfy.io/arts/user/" at bounding box center [327, 620] width 228 height 15
paste input "ia"
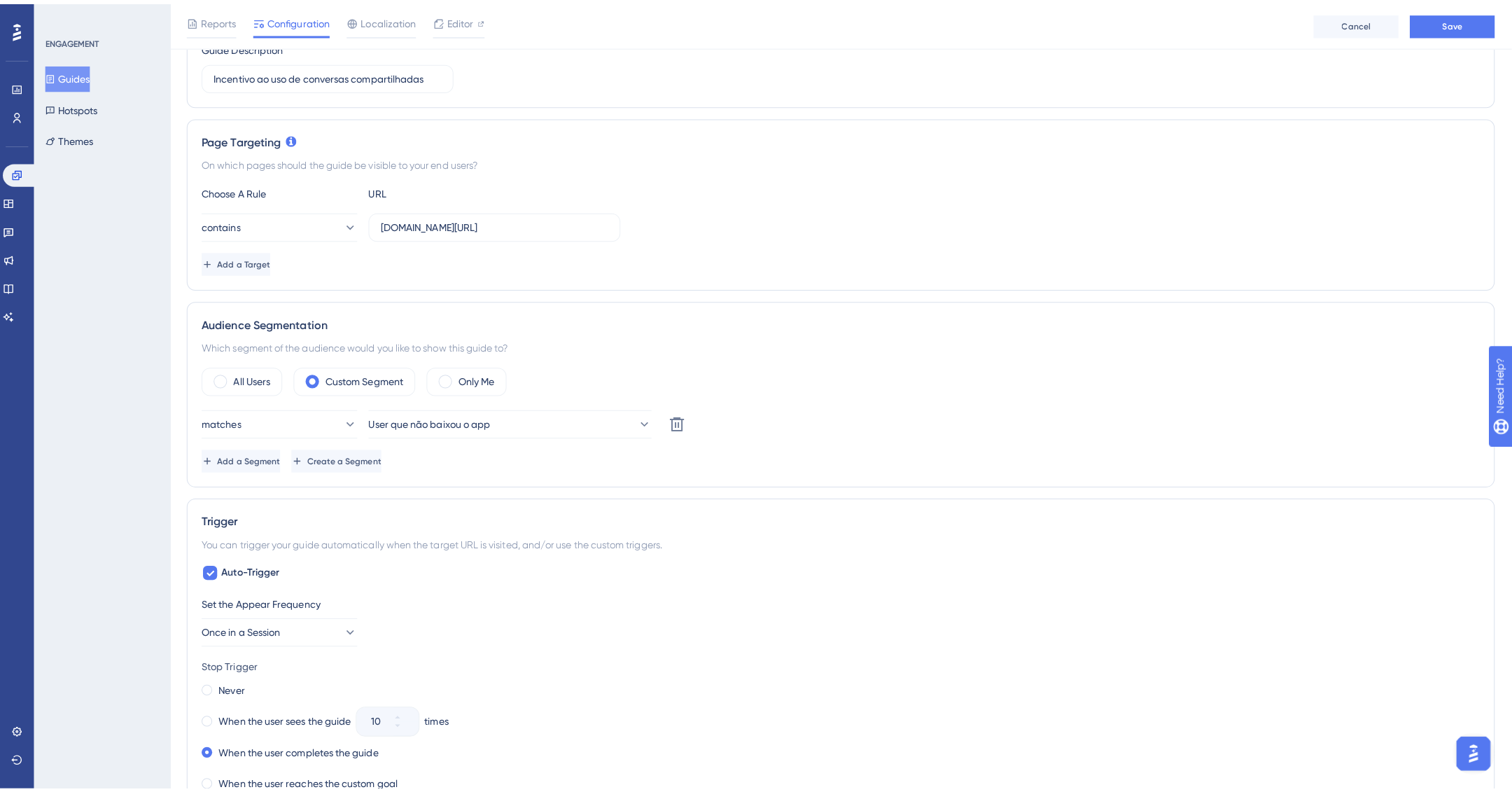
scroll to position [0, 0]
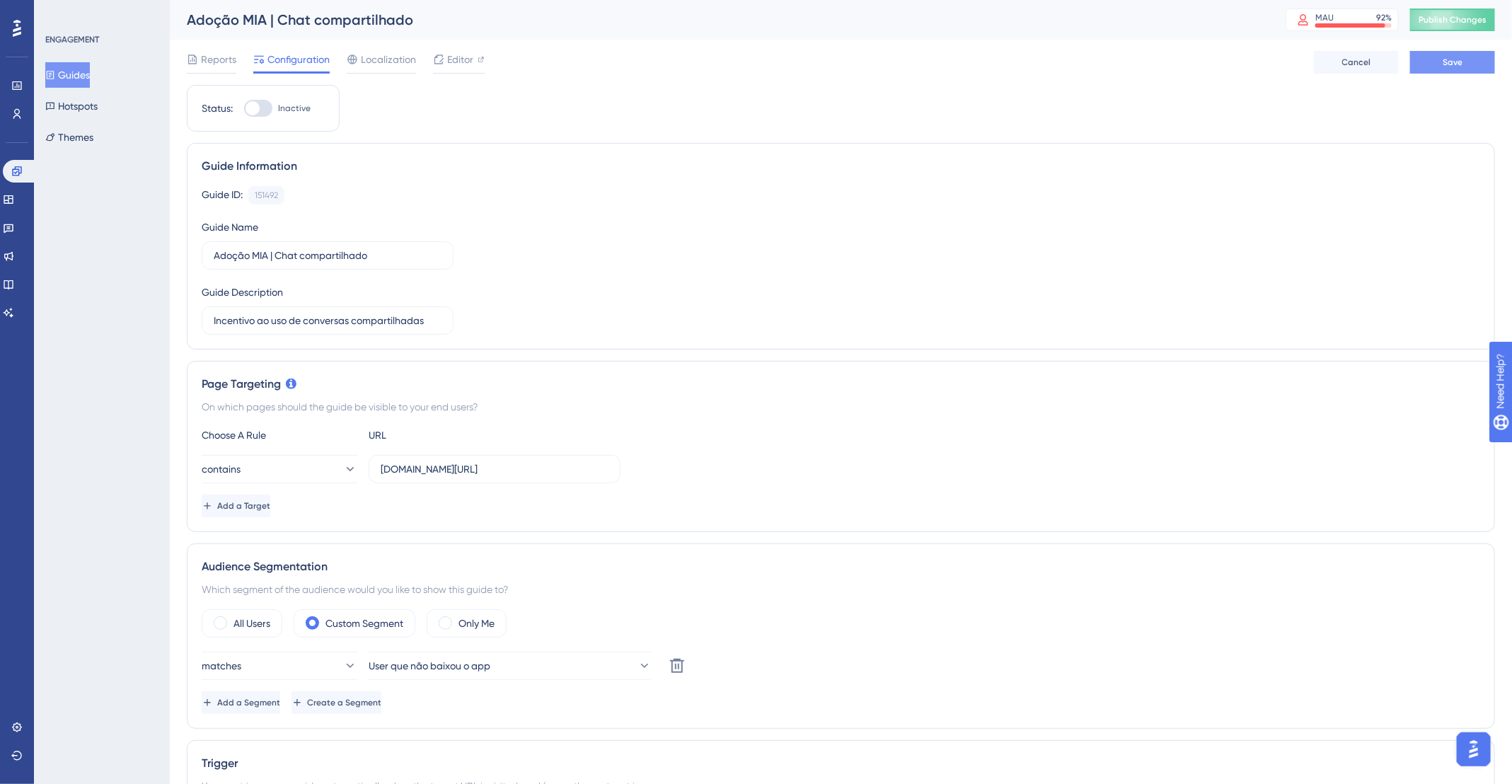
type input "[URL][DOMAIN_NAME]"
click at [1477, 56] on button "Save" at bounding box center [1453, 63] width 85 height 23
click at [478, 55] on div at bounding box center [481, 59] width 7 height 17
click at [447, 59] on span "Editor" at bounding box center [460, 59] width 26 height 17
click at [451, 58] on span "Editor" at bounding box center [460, 59] width 26 height 17
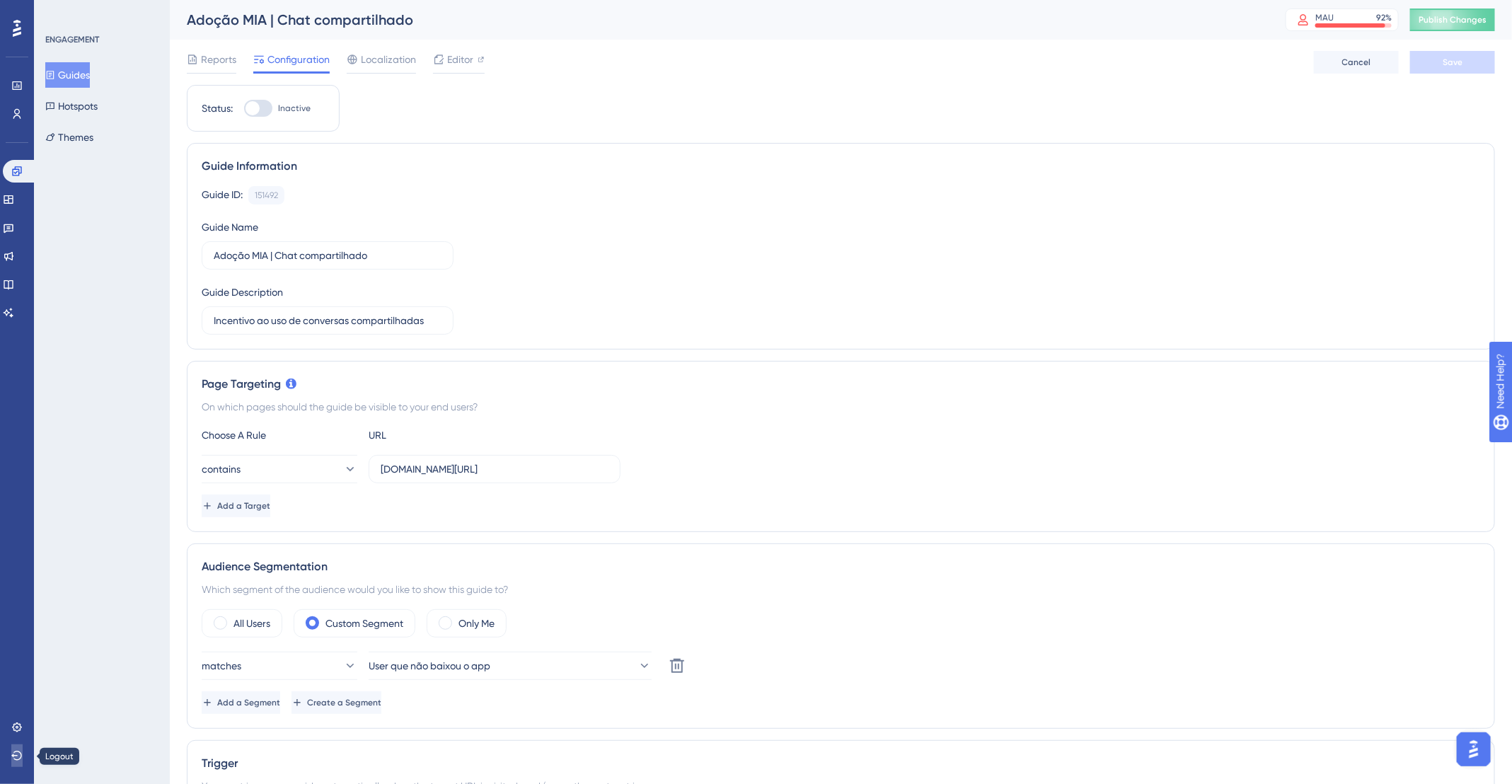
click at [18, 751] on icon at bounding box center [17, 756] width 11 height 11
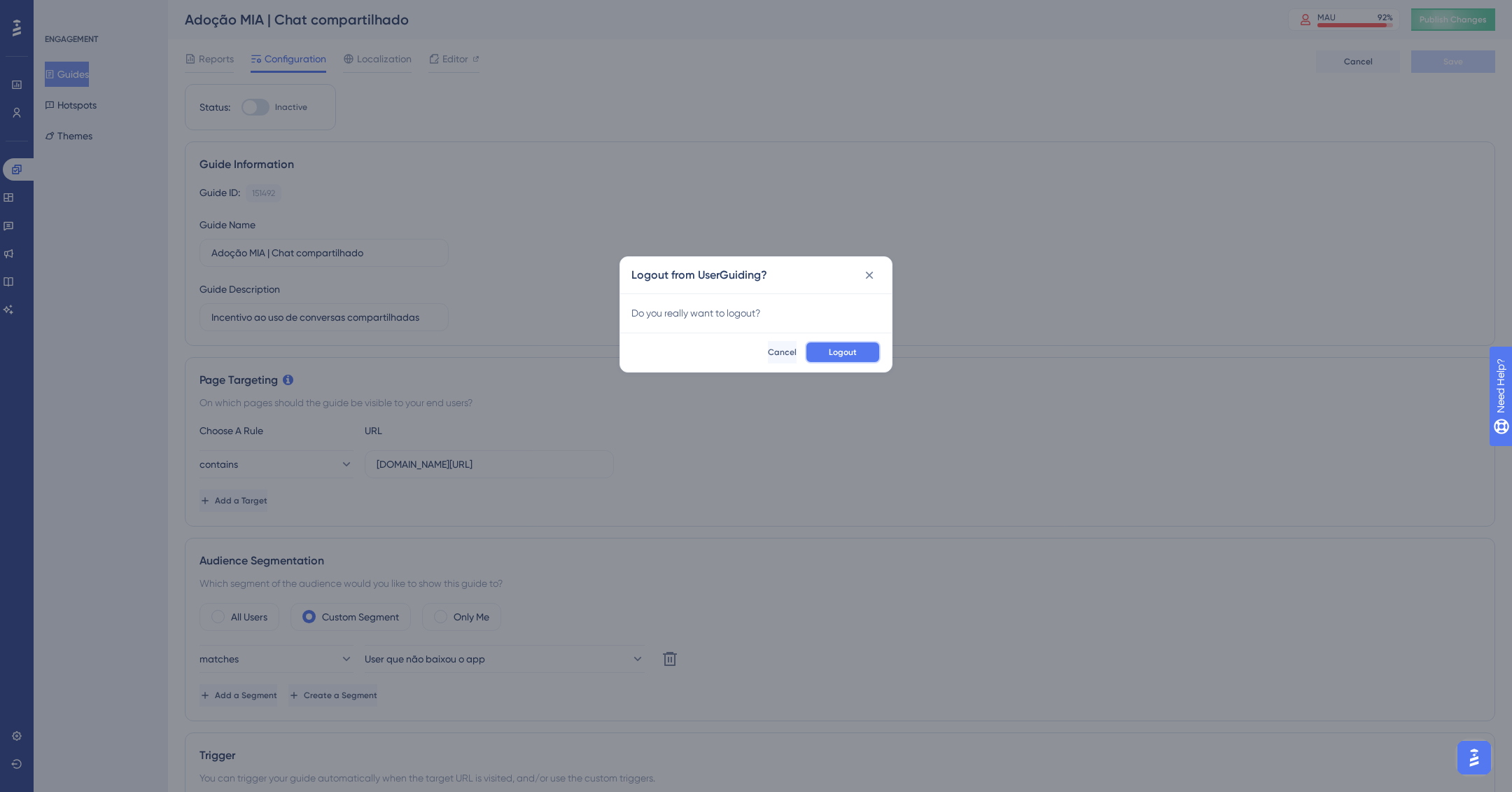
click at [848, 345] on button "Logout" at bounding box center [843, 352] width 76 height 23
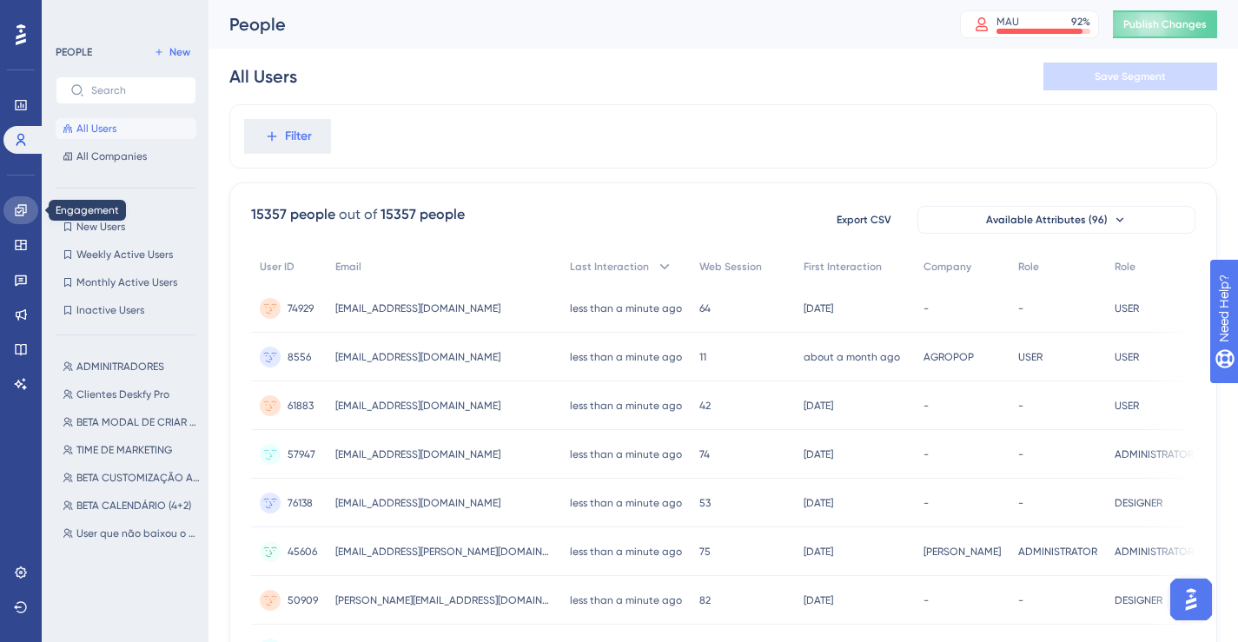
click at [30, 215] on link at bounding box center [20, 210] width 35 height 28
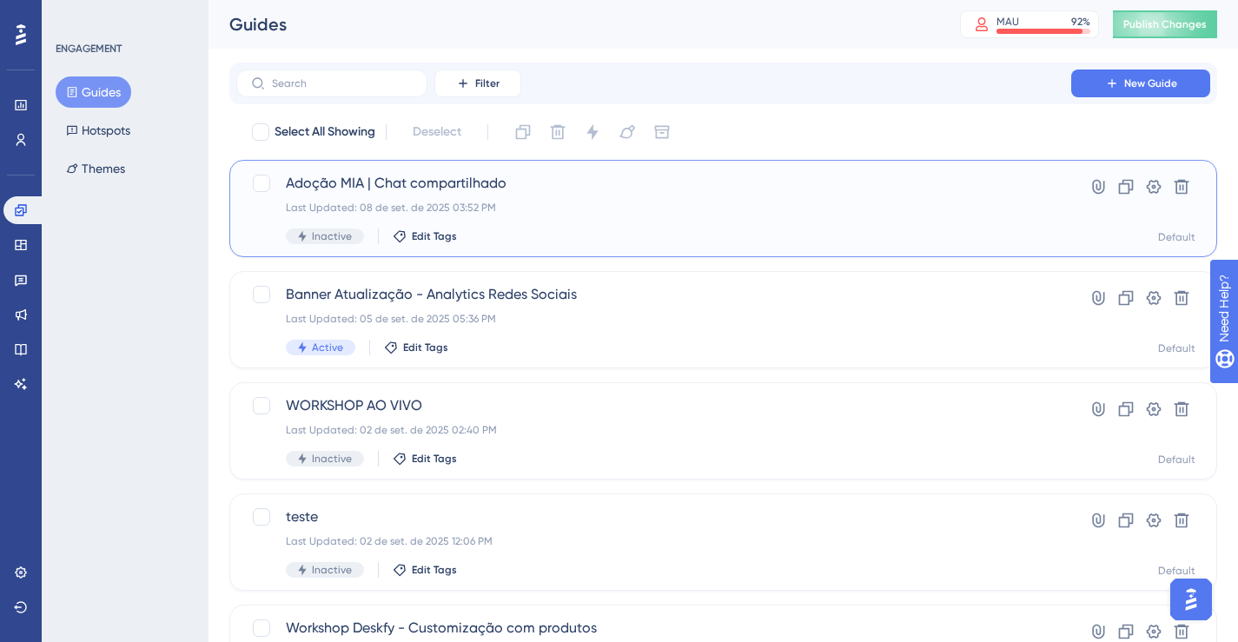
click at [439, 197] on div "Adoção MIA | Chat compartilhado Last Updated: 08 de set. de 2025 03:52 PM Inact…" at bounding box center [654, 208] width 736 height 71
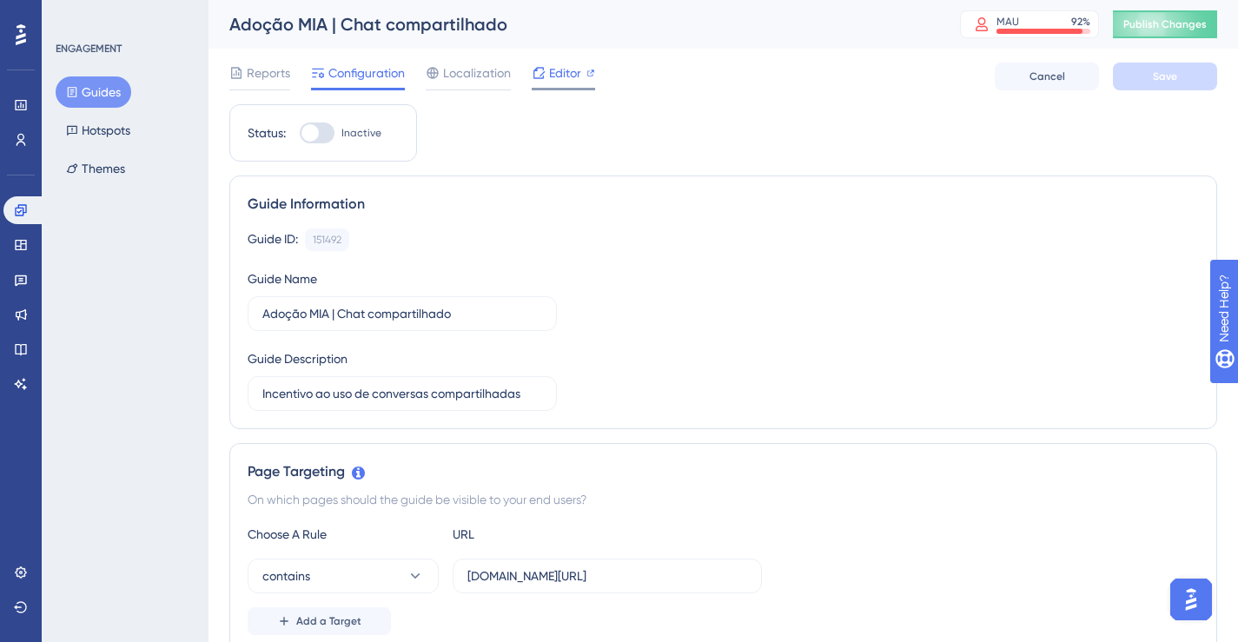
click at [574, 81] on span "Editor" at bounding box center [565, 73] width 32 height 21
